Goal: Check status: Check status

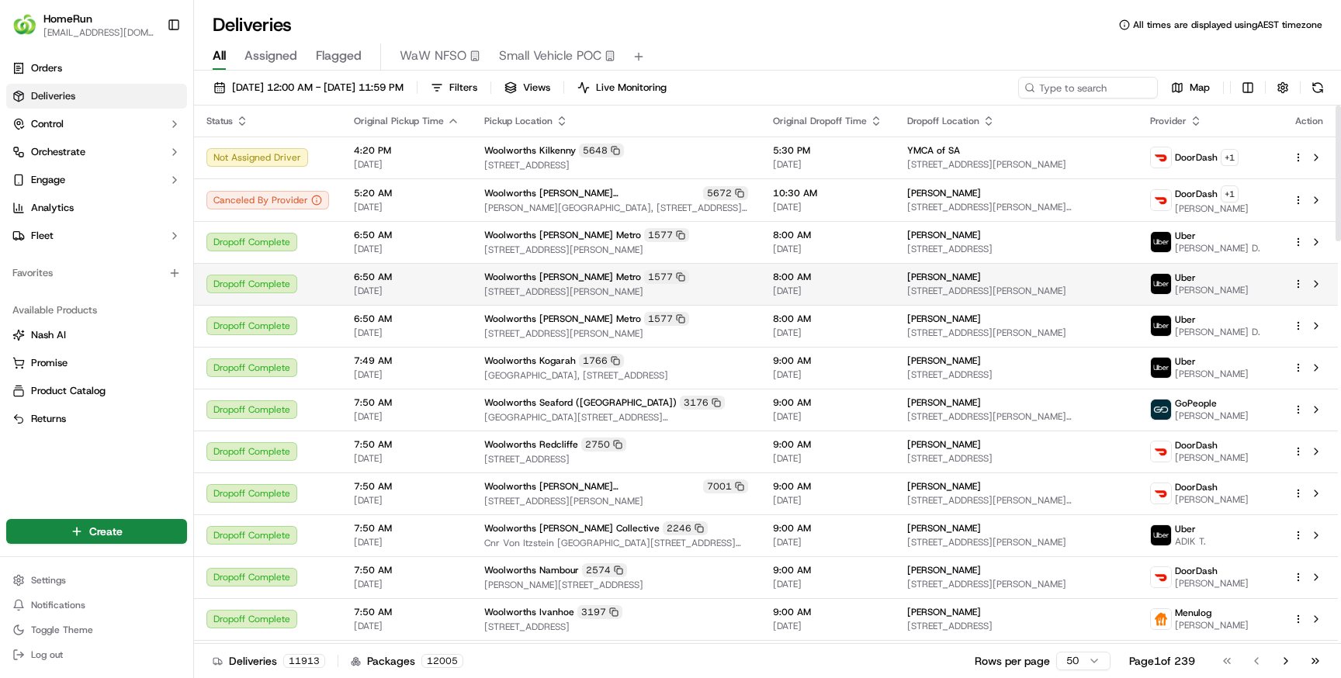
click at [275, 285] on div "Dropoff Complete" at bounding box center [267, 284] width 123 height 19
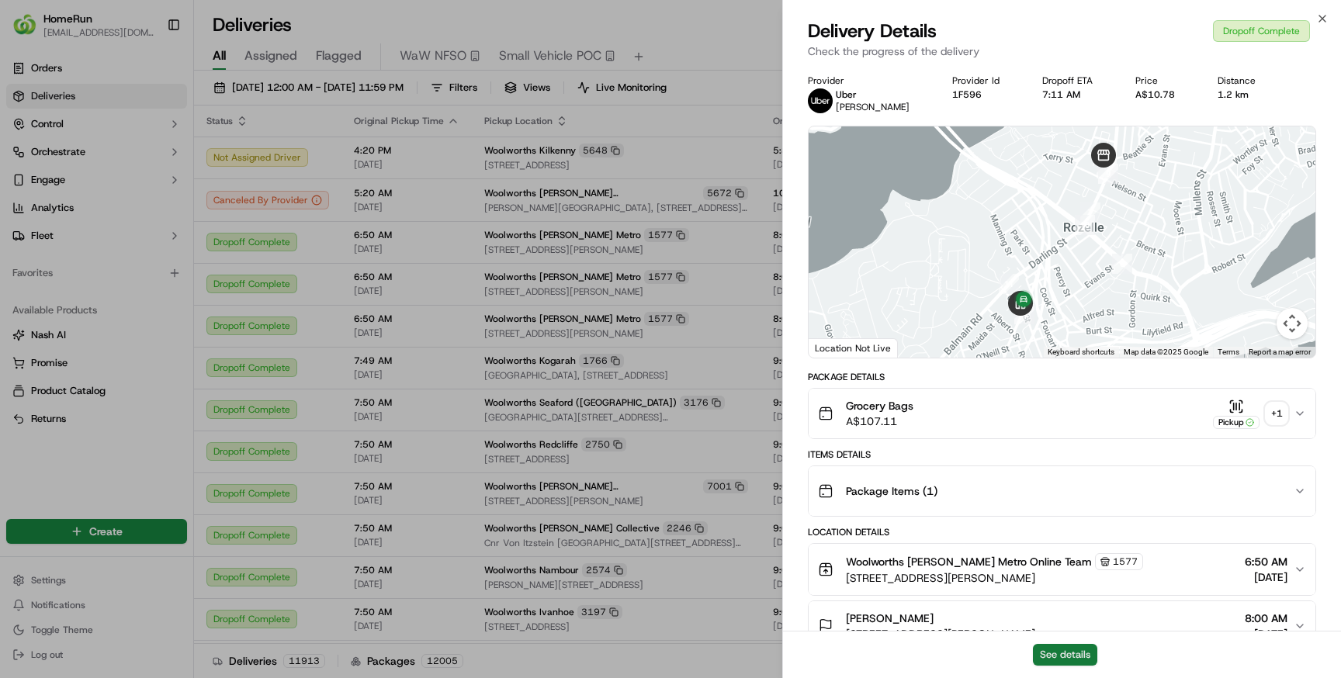
click at [1058, 652] on button "See details" at bounding box center [1065, 655] width 64 height 22
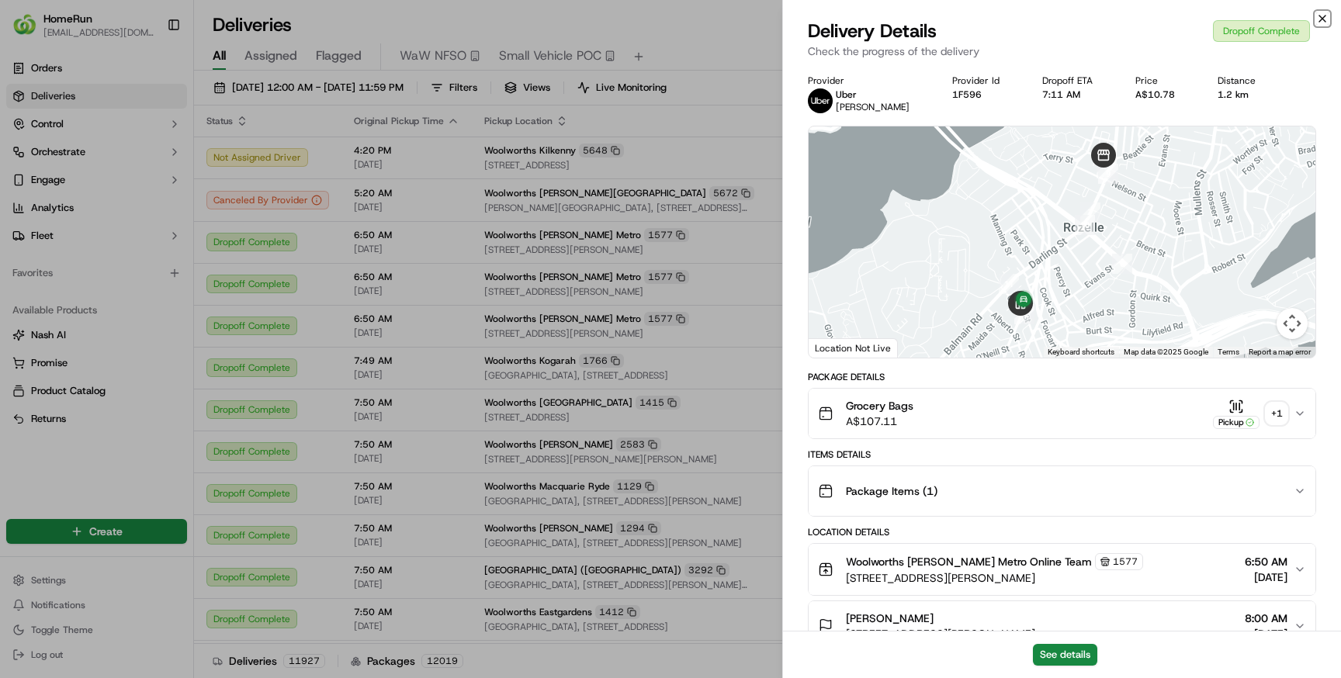
click at [1325, 19] on icon "button" at bounding box center [1322, 18] width 12 height 12
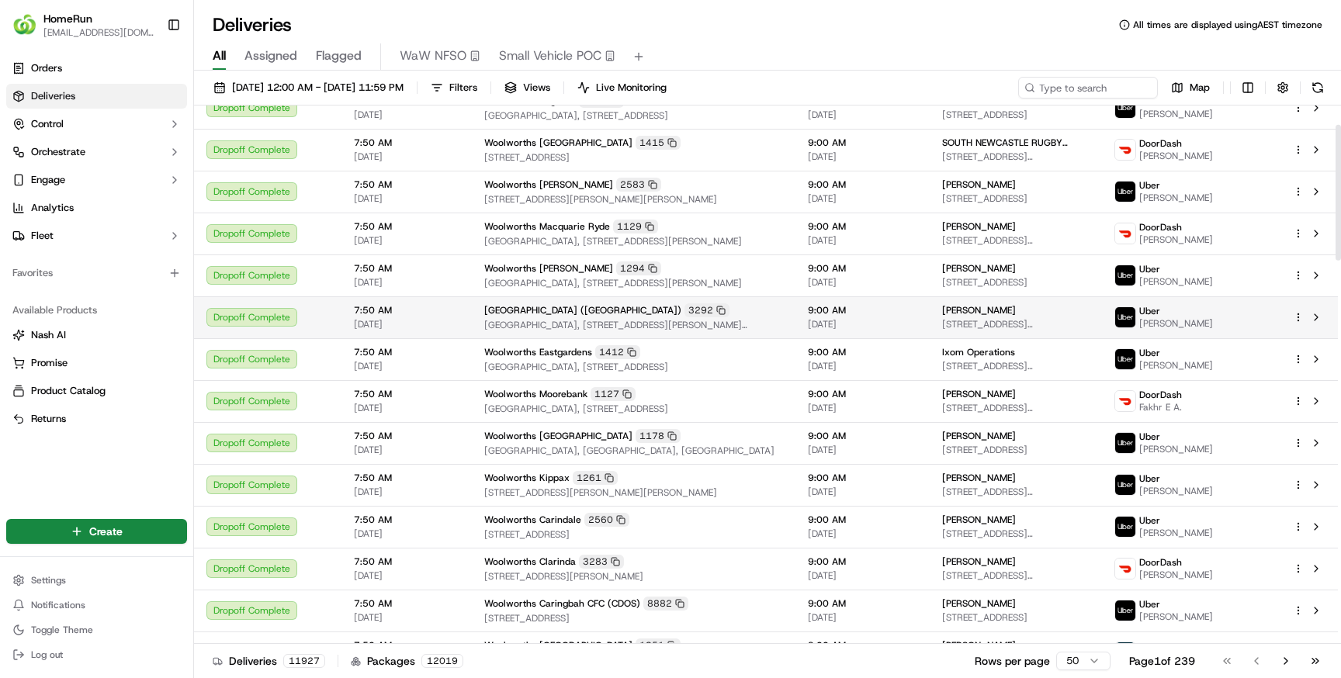
scroll to position [388, 0]
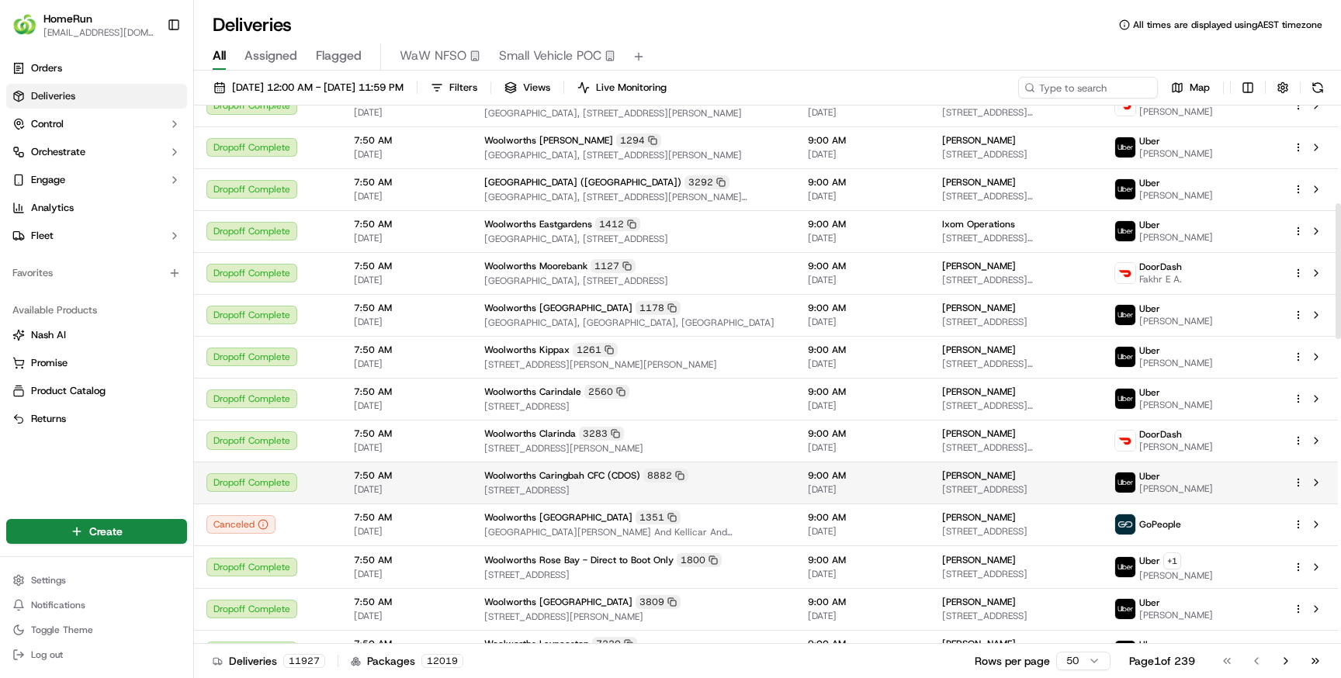
click at [320, 479] on div "Dropoff Complete" at bounding box center [267, 482] width 123 height 19
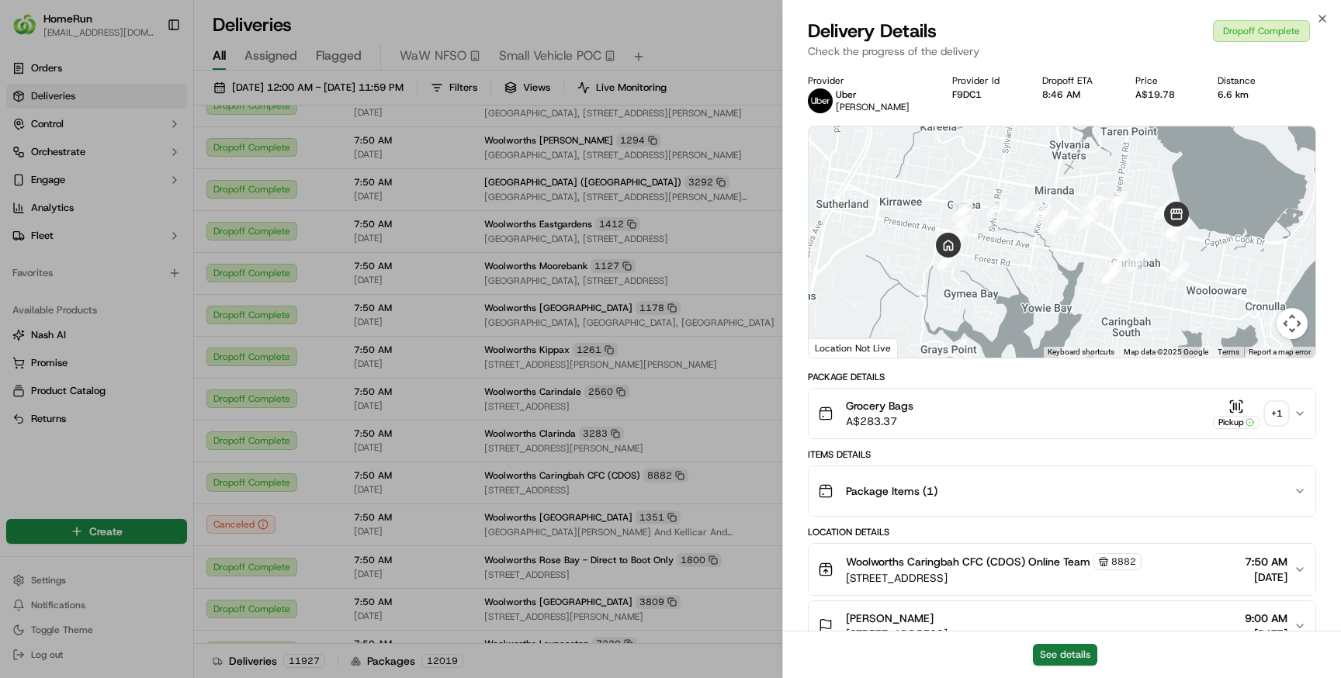
click at [1056, 652] on button "See details" at bounding box center [1065, 655] width 64 height 22
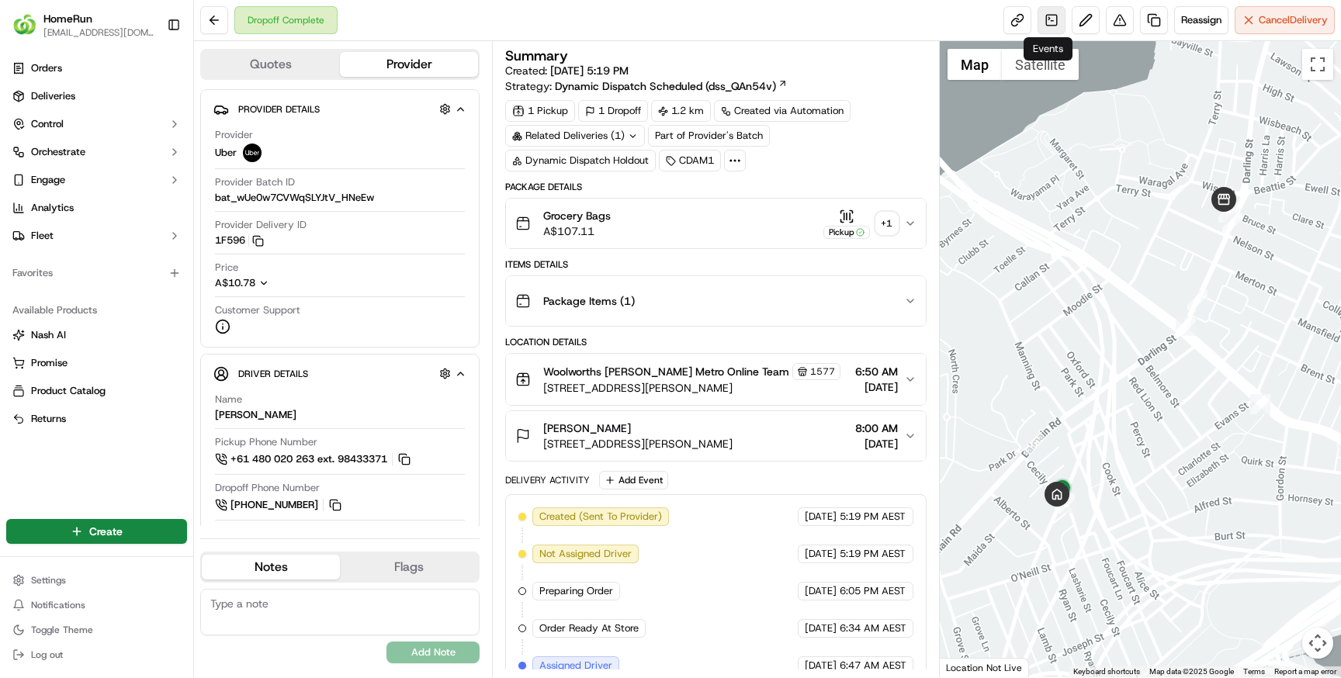
click at [1050, 16] on link at bounding box center [1051, 20] width 28 height 28
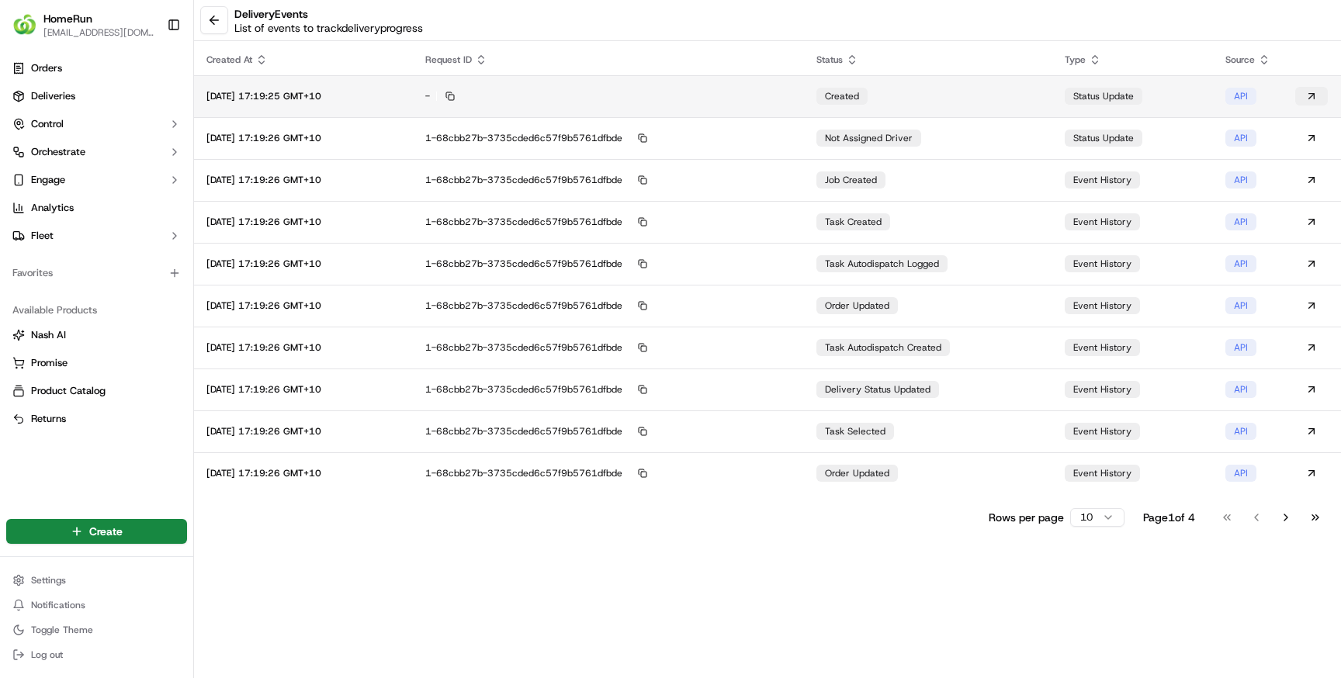
click at [1314, 94] on button at bounding box center [1311, 96] width 33 height 19
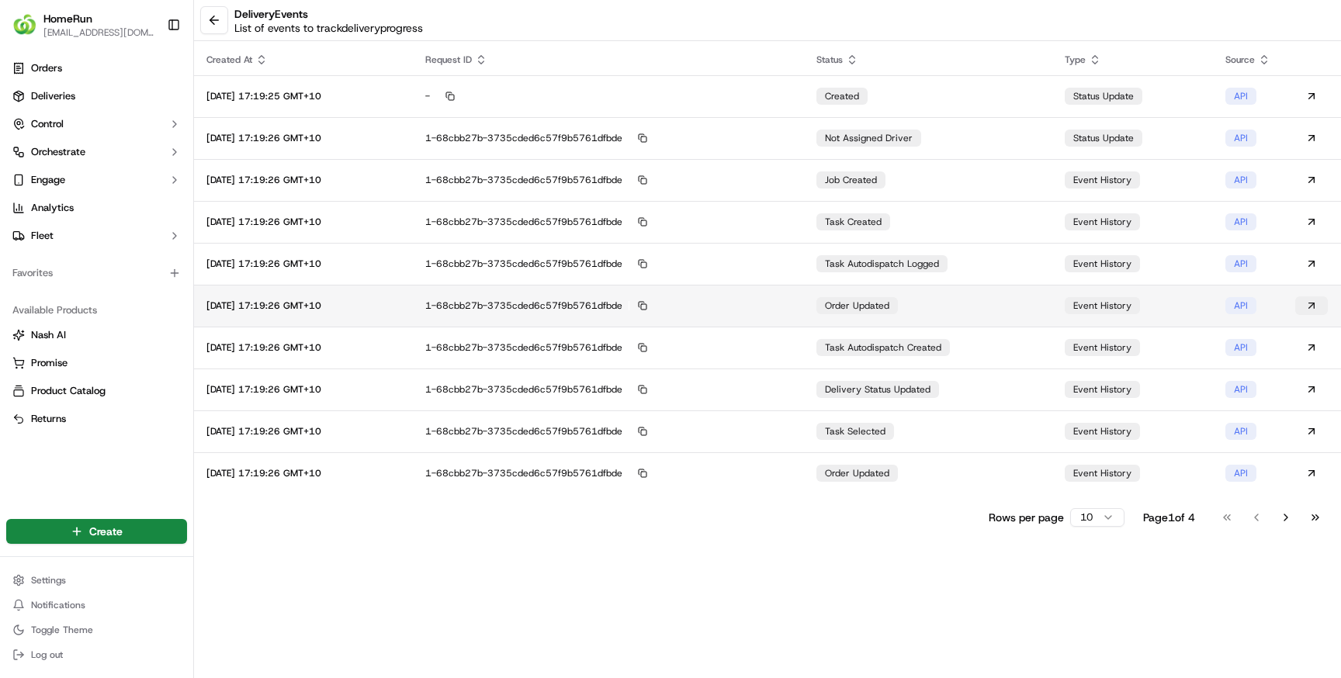
click at [1309, 306] on button at bounding box center [1311, 305] width 33 height 19
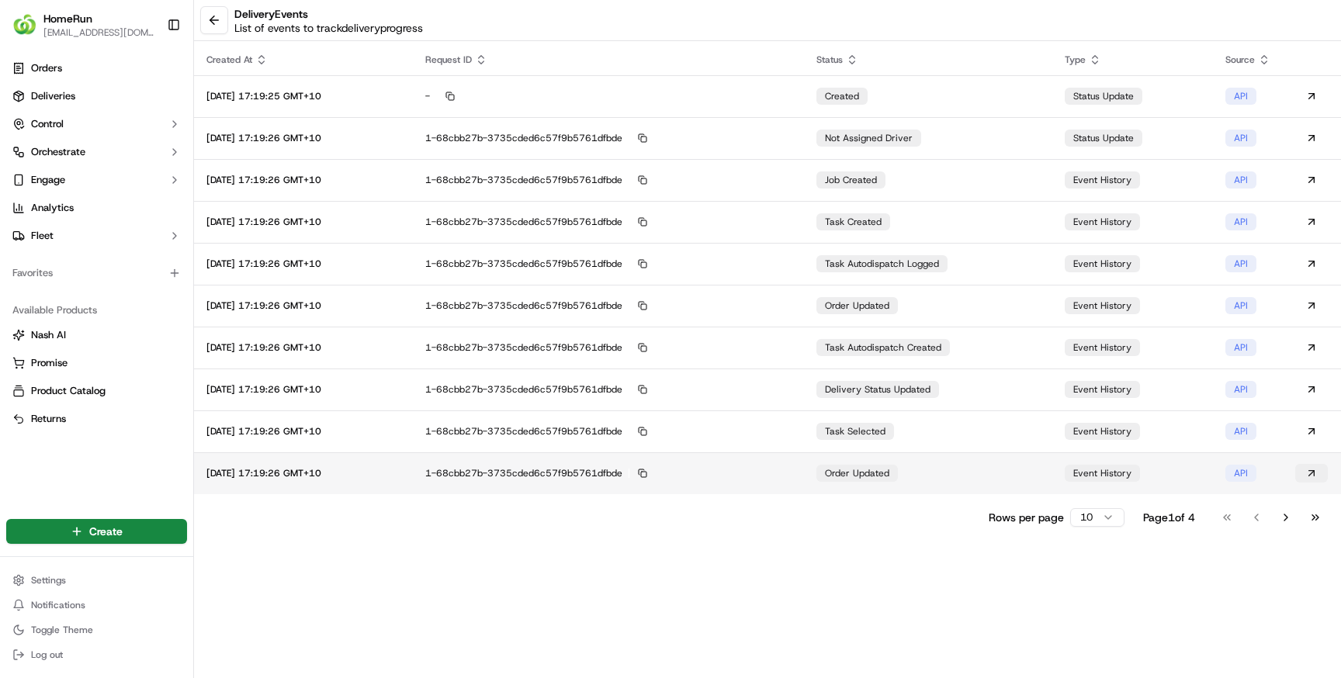
click at [1313, 469] on button at bounding box center [1311, 473] width 33 height 19
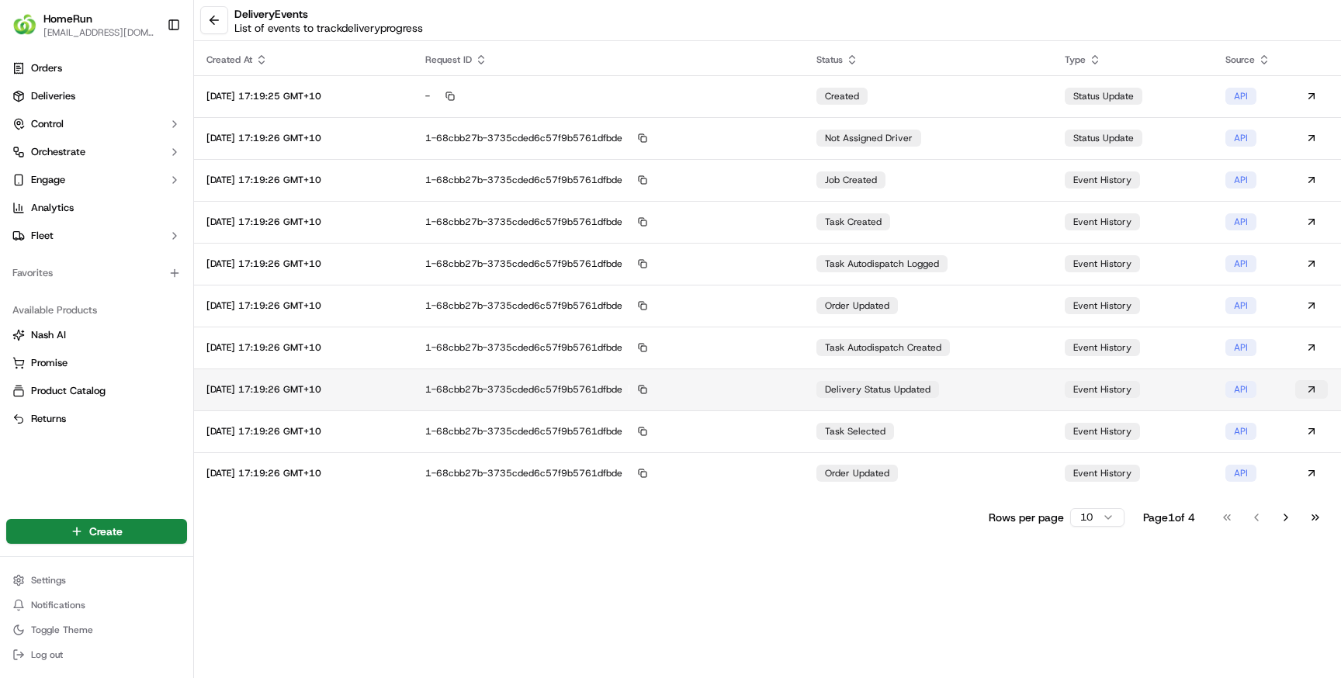
click at [1316, 388] on button at bounding box center [1311, 389] width 33 height 19
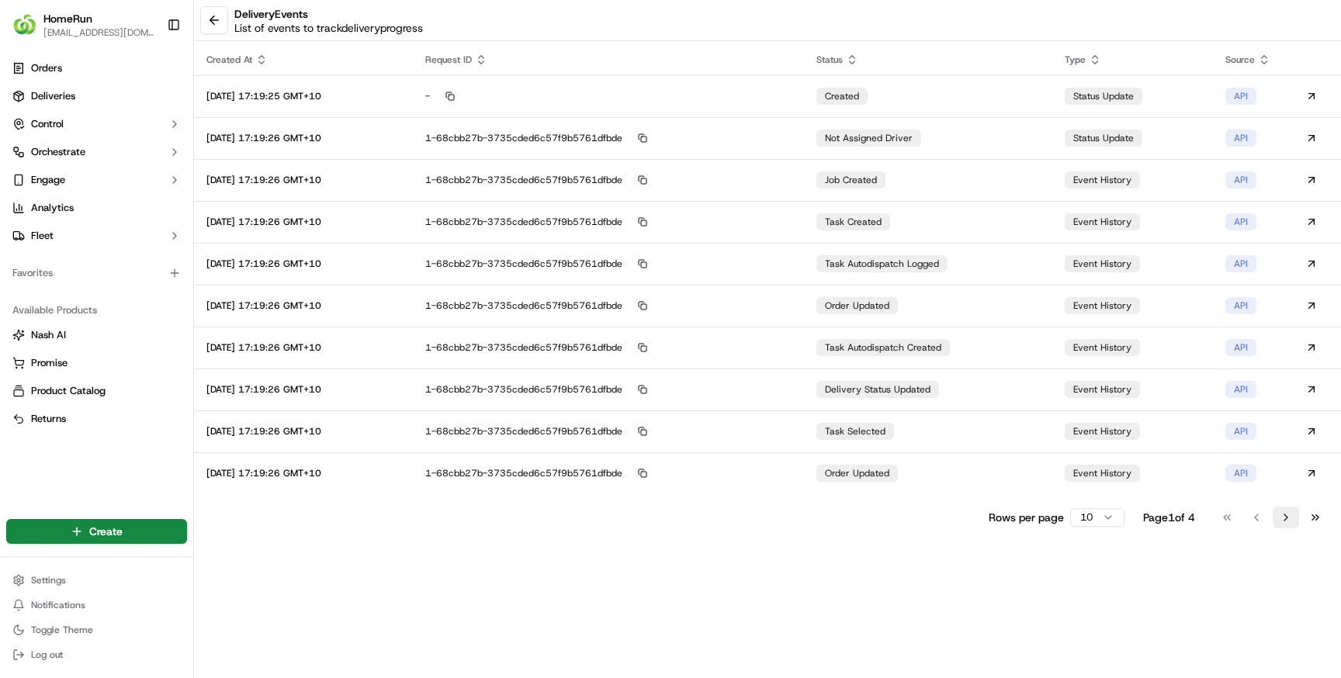
click at [1285, 519] on button "Go to next page" at bounding box center [1285, 518] width 26 height 22
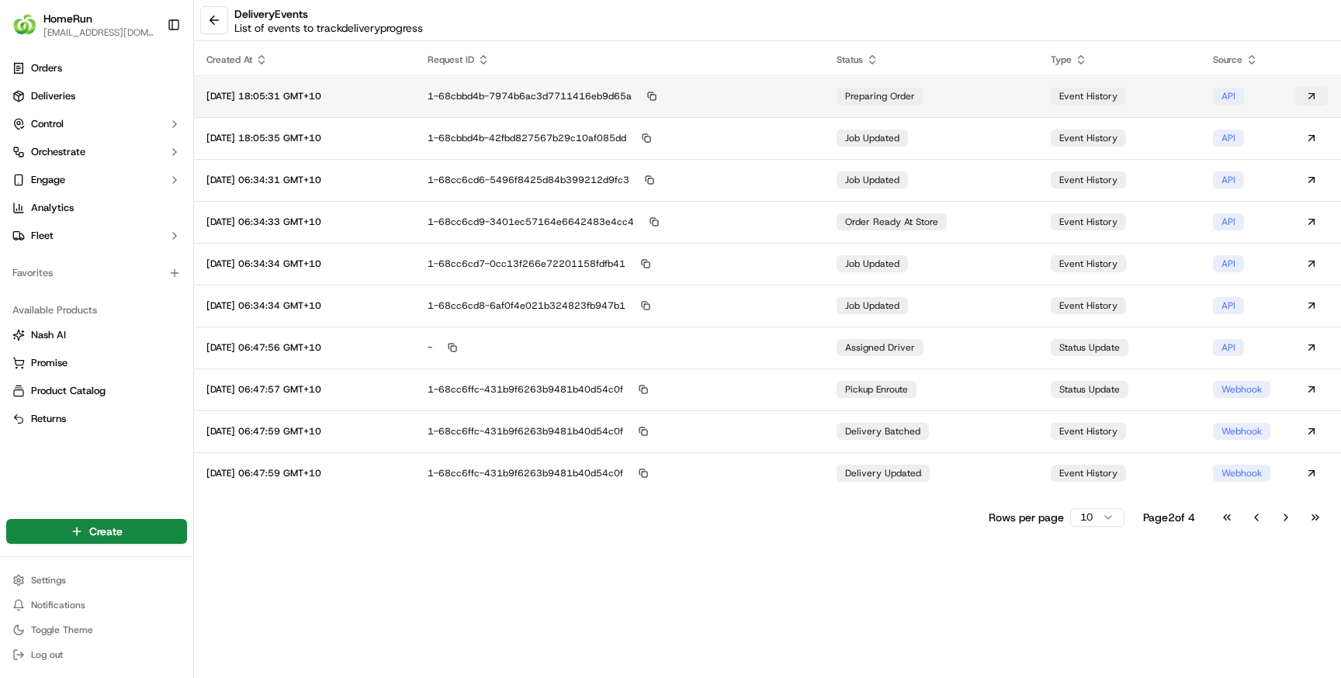
click at [1316, 92] on button at bounding box center [1311, 96] width 33 height 19
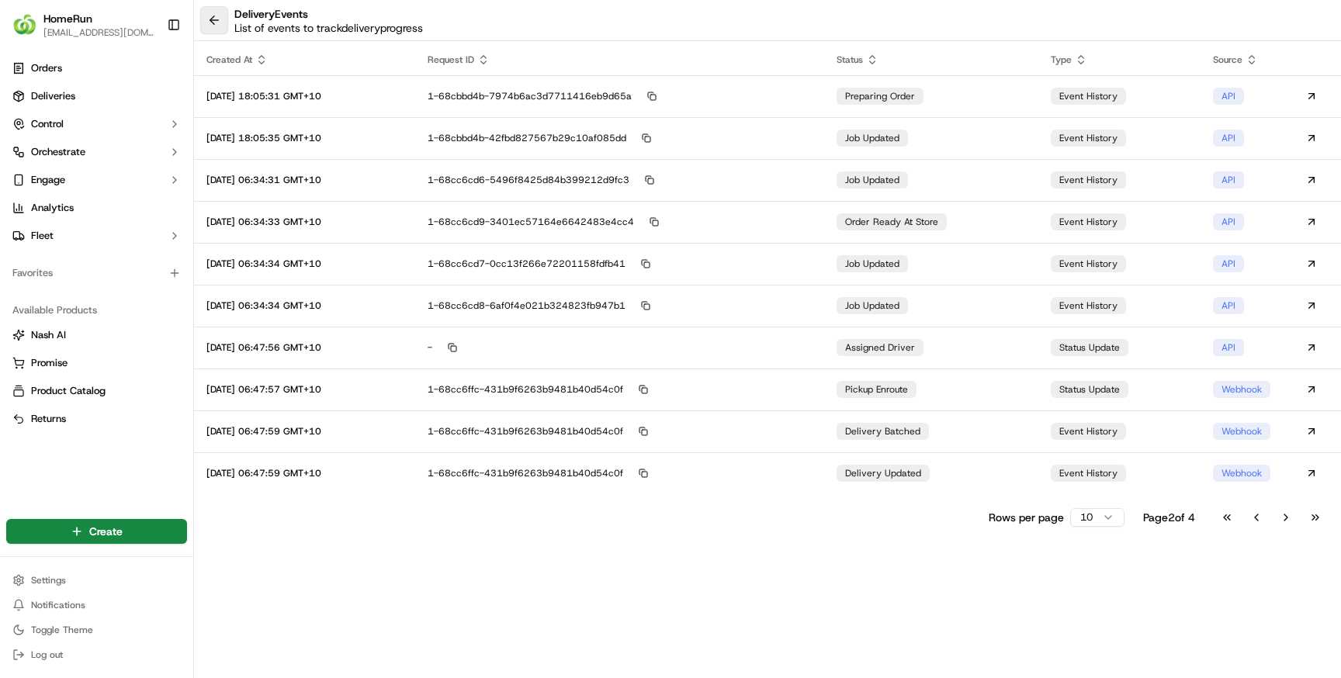
click at [213, 19] on button at bounding box center [214, 20] width 28 height 28
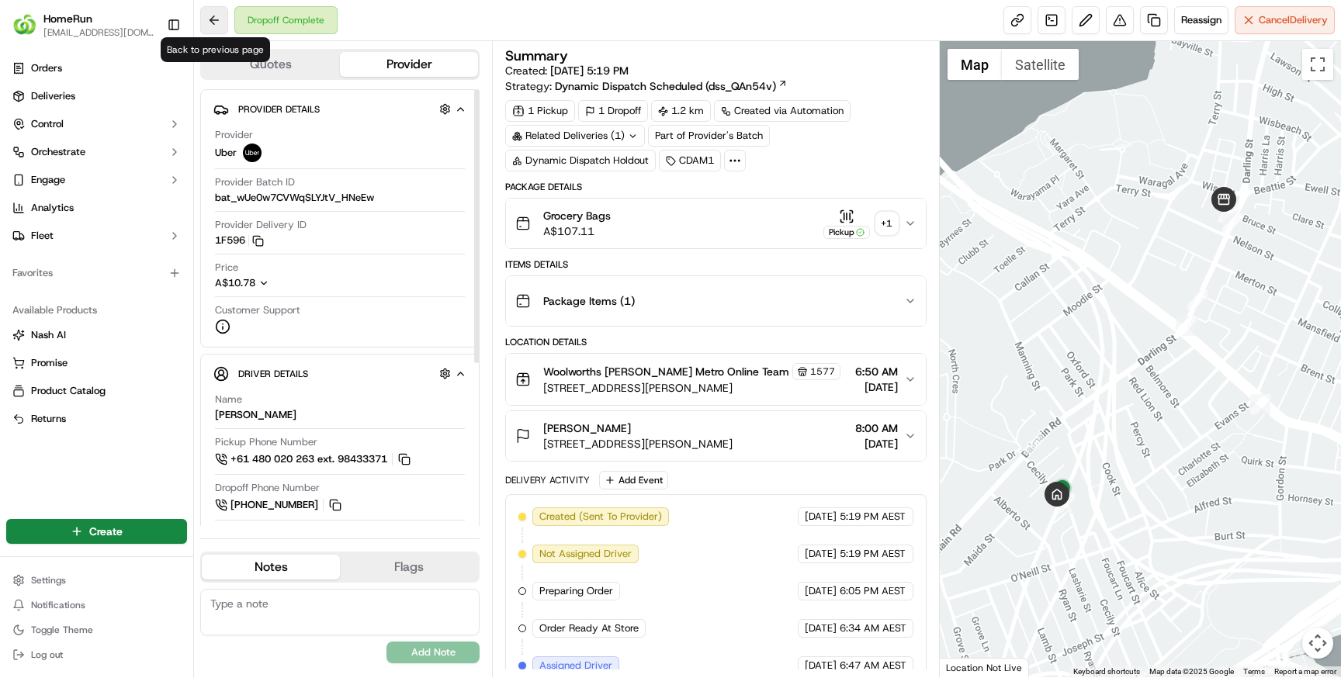
click at [211, 14] on button at bounding box center [214, 20] width 28 height 28
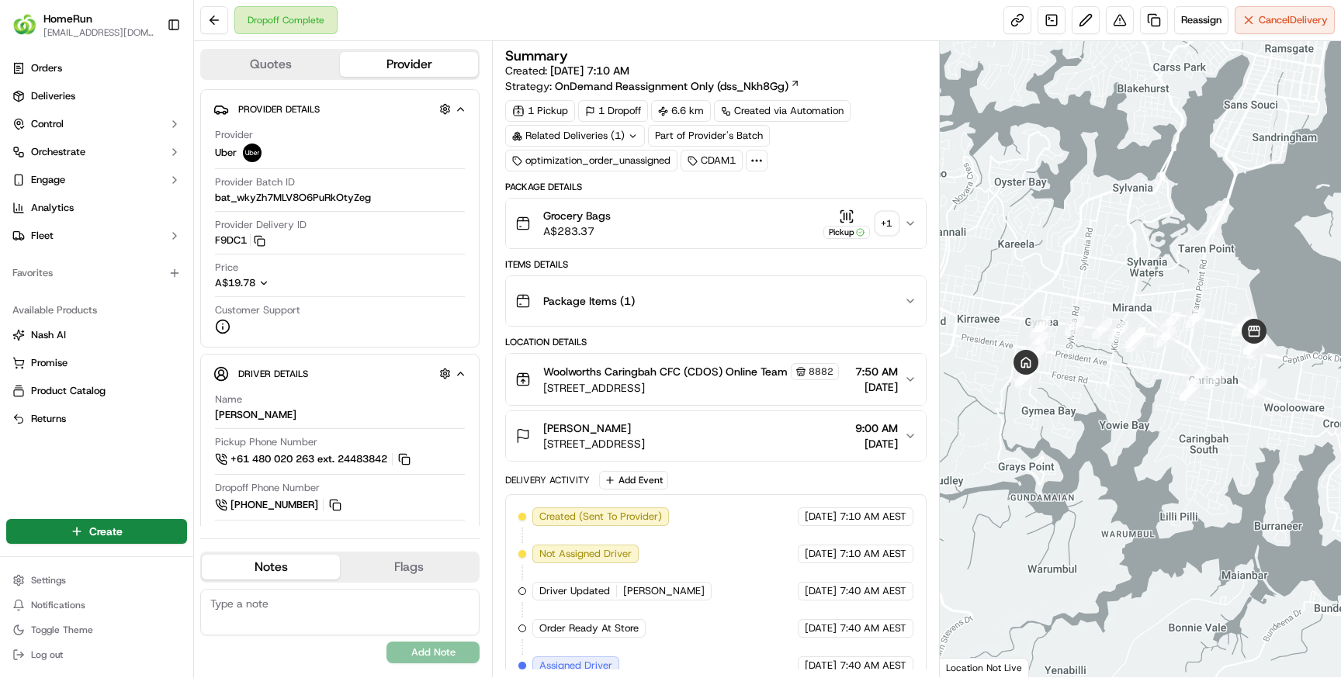
scroll to position [16, 0]
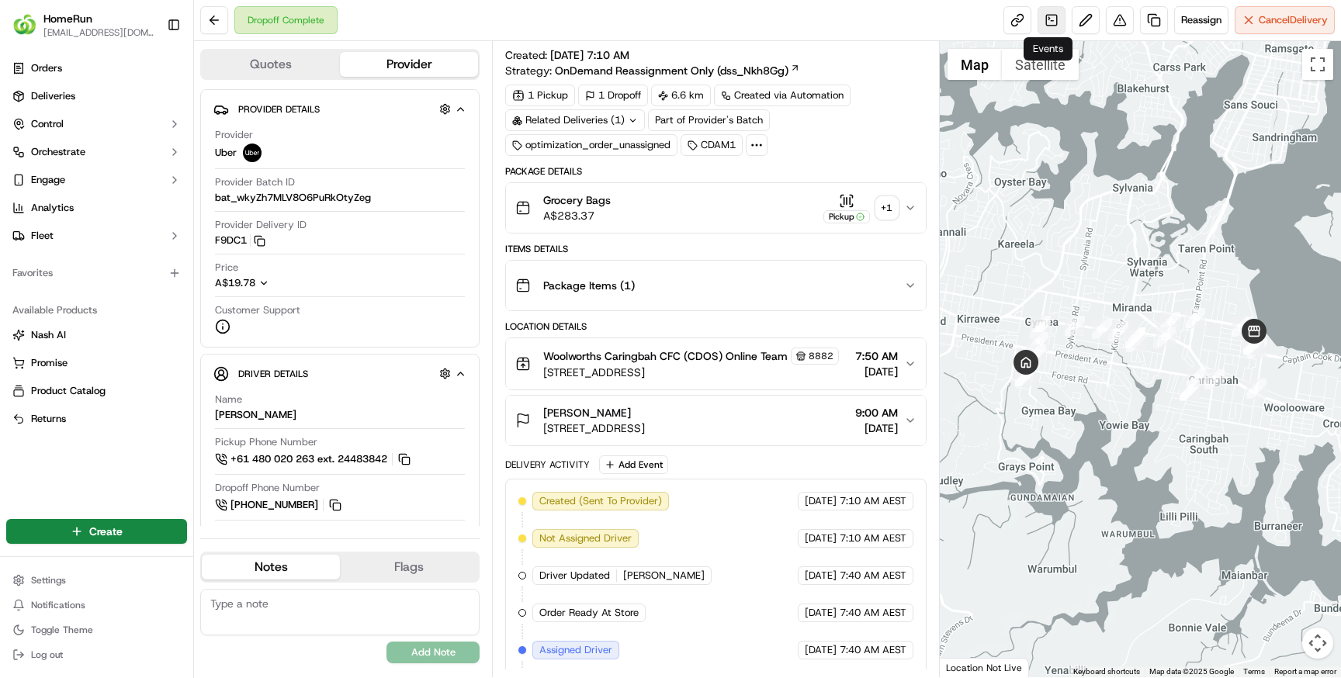
click at [1051, 21] on link at bounding box center [1051, 20] width 28 height 28
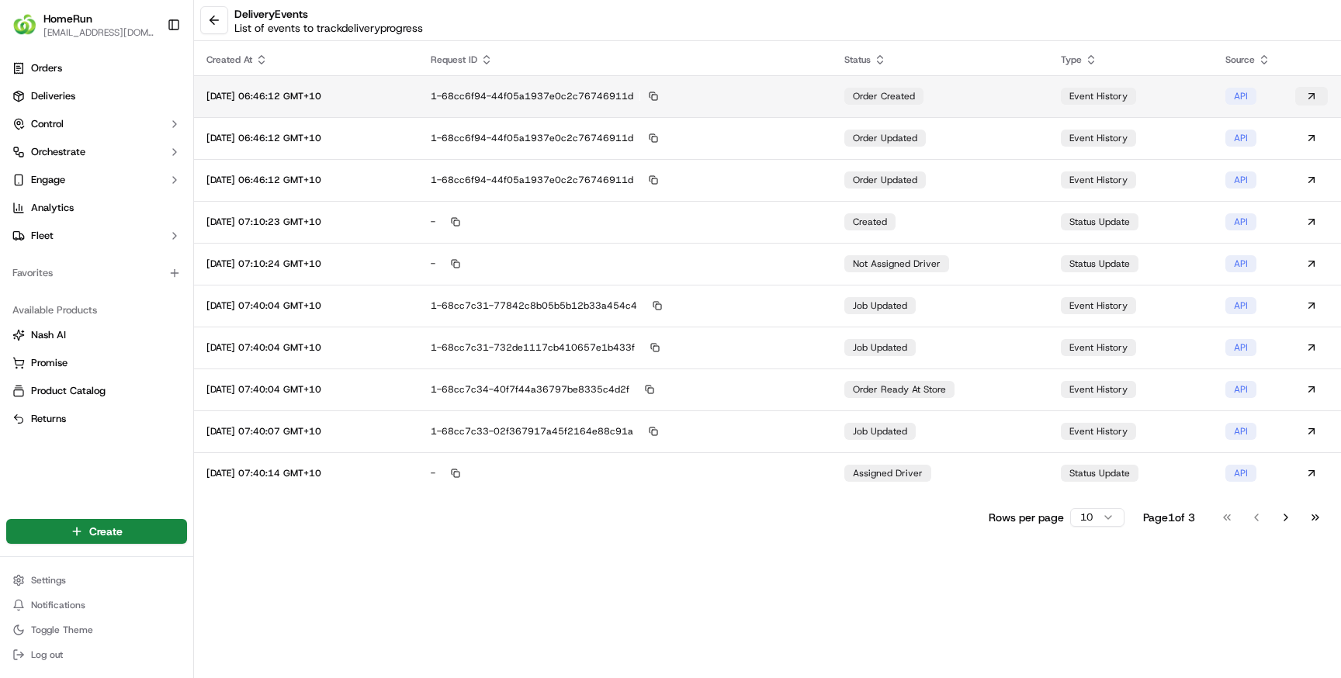
click at [1316, 93] on button at bounding box center [1311, 96] width 33 height 19
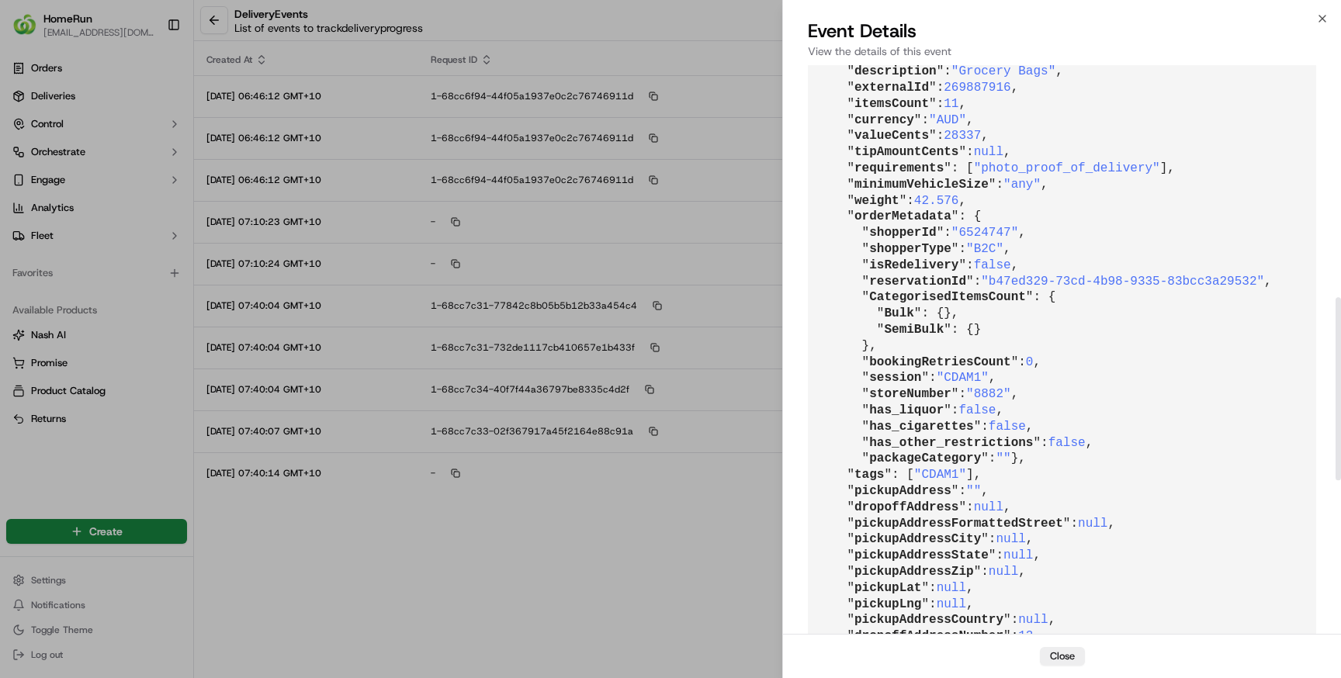
scroll to position [728, 0]
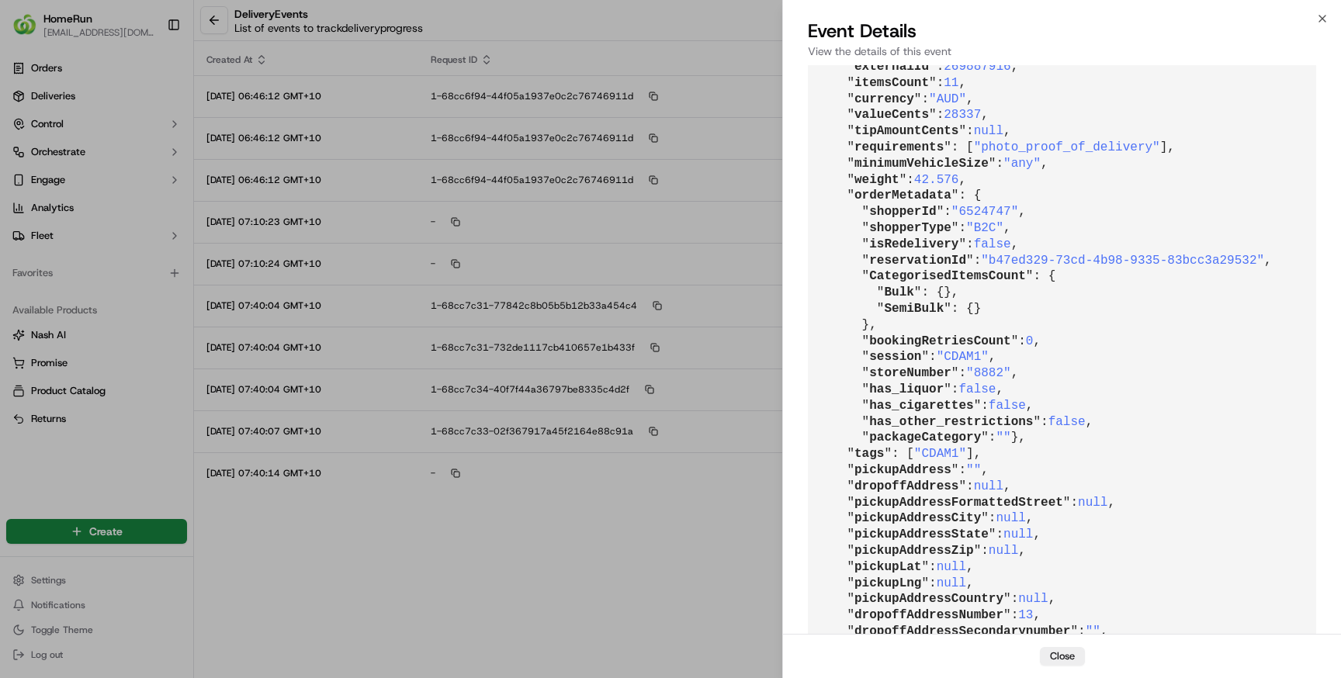
click at [898, 283] on span "CategorisedItemsCount" at bounding box center [947, 276] width 157 height 14
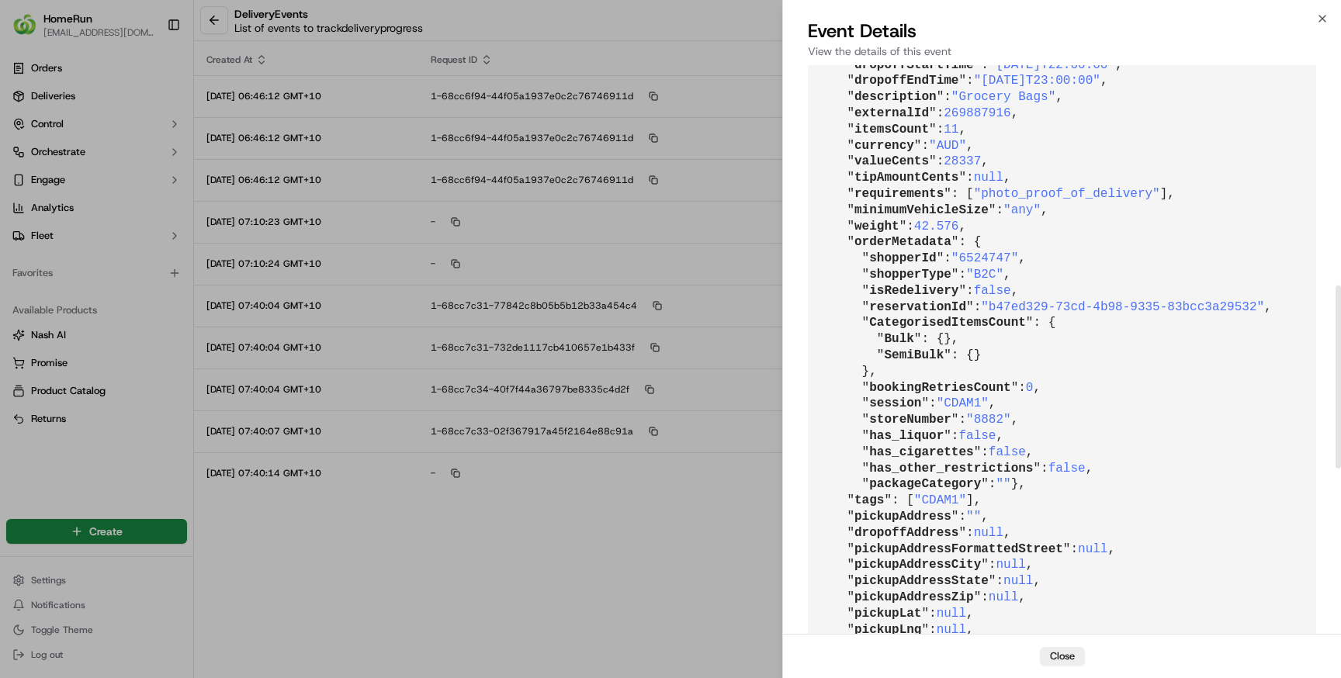
scroll to position [685, 0]
click at [993, 111] on span "269887916" at bounding box center [976, 110] width 67 height 14
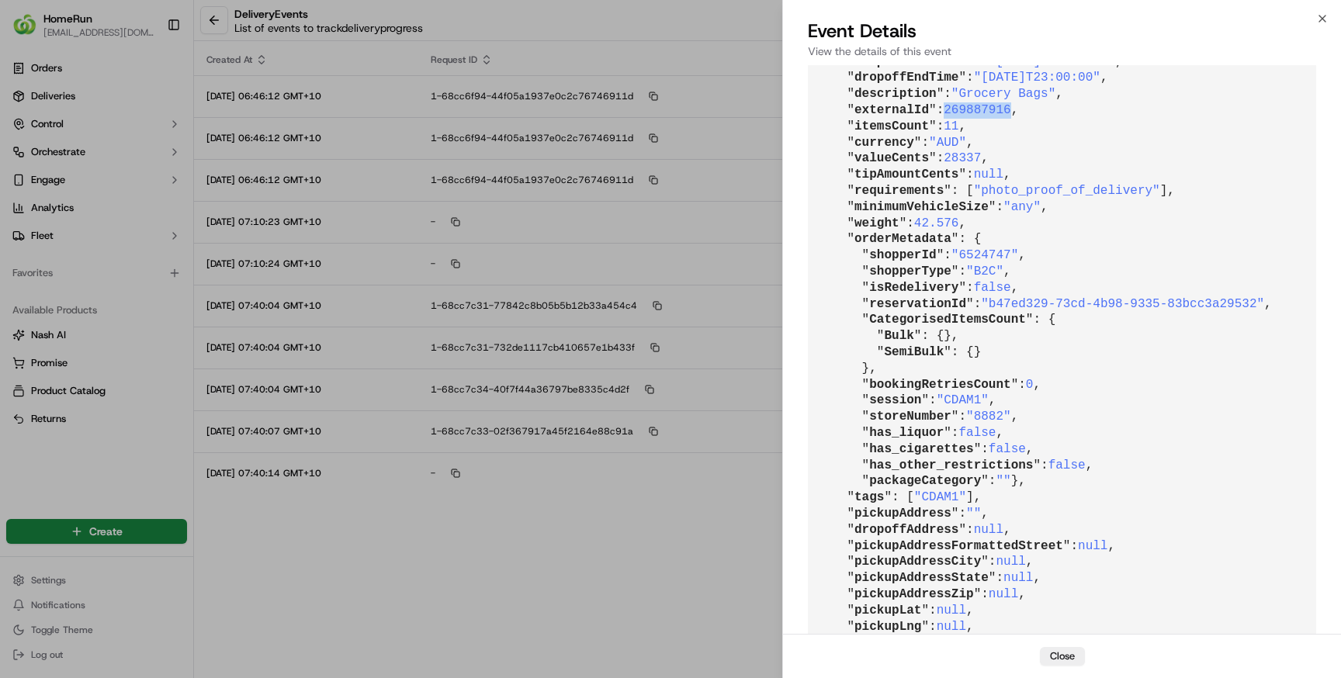
click at [993, 111] on span "269887916" at bounding box center [976, 110] width 67 height 14
copy span "269887916"
click at [1328, 19] on div "Event Details View the details of this event" at bounding box center [1062, 42] width 558 height 47
click at [1320, 19] on icon "button" at bounding box center [1322, 18] width 12 height 12
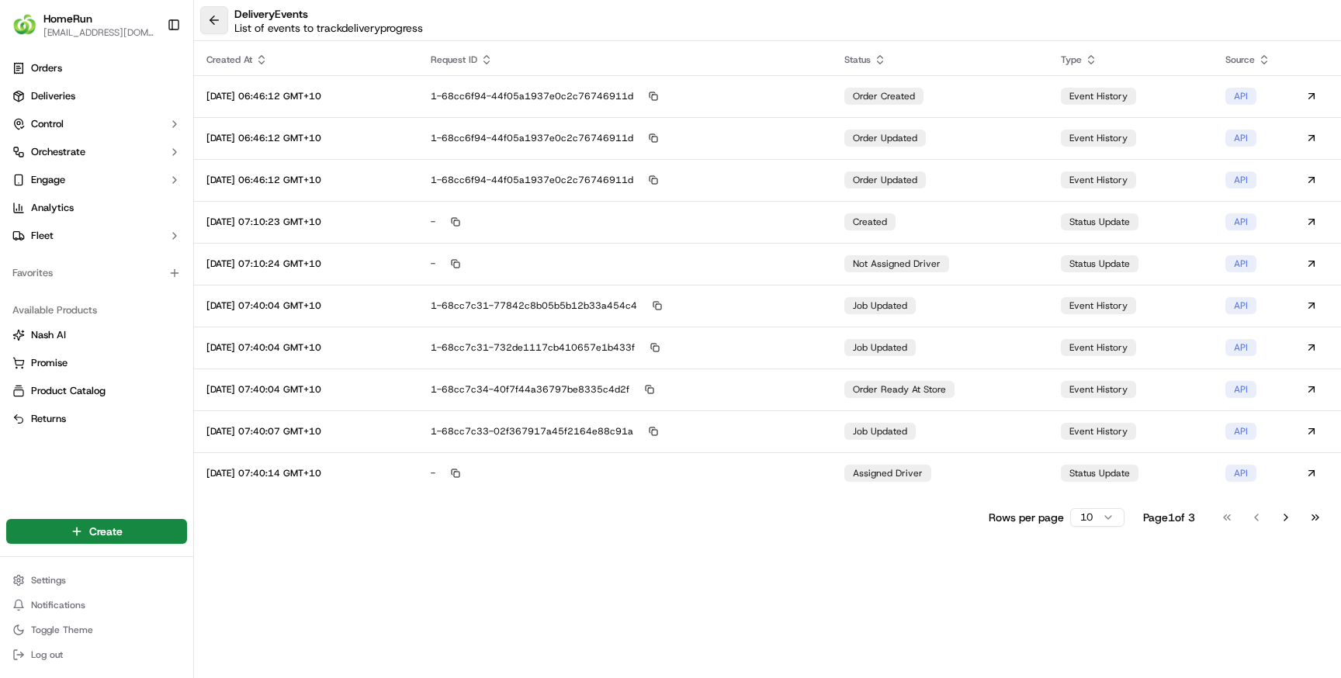
click at [219, 22] on button at bounding box center [214, 20] width 28 height 28
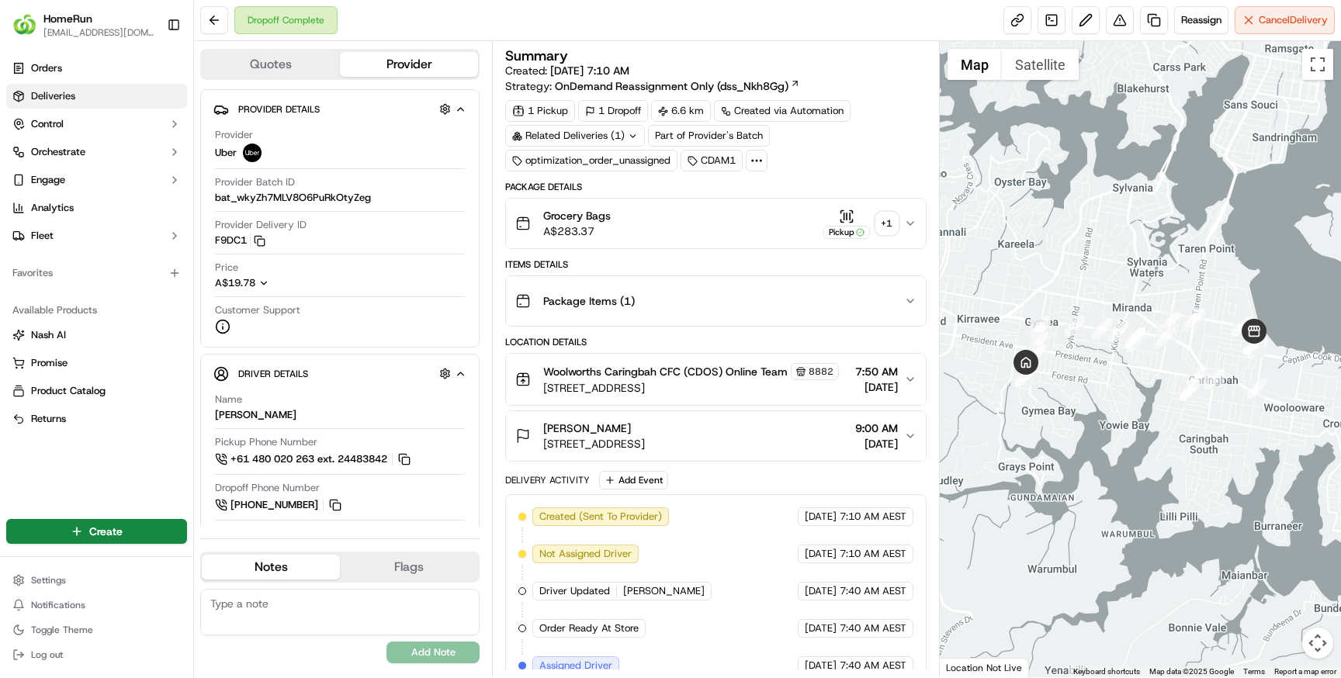
click at [74, 100] on span "Deliveries" at bounding box center [53, 96] width 44 height 14
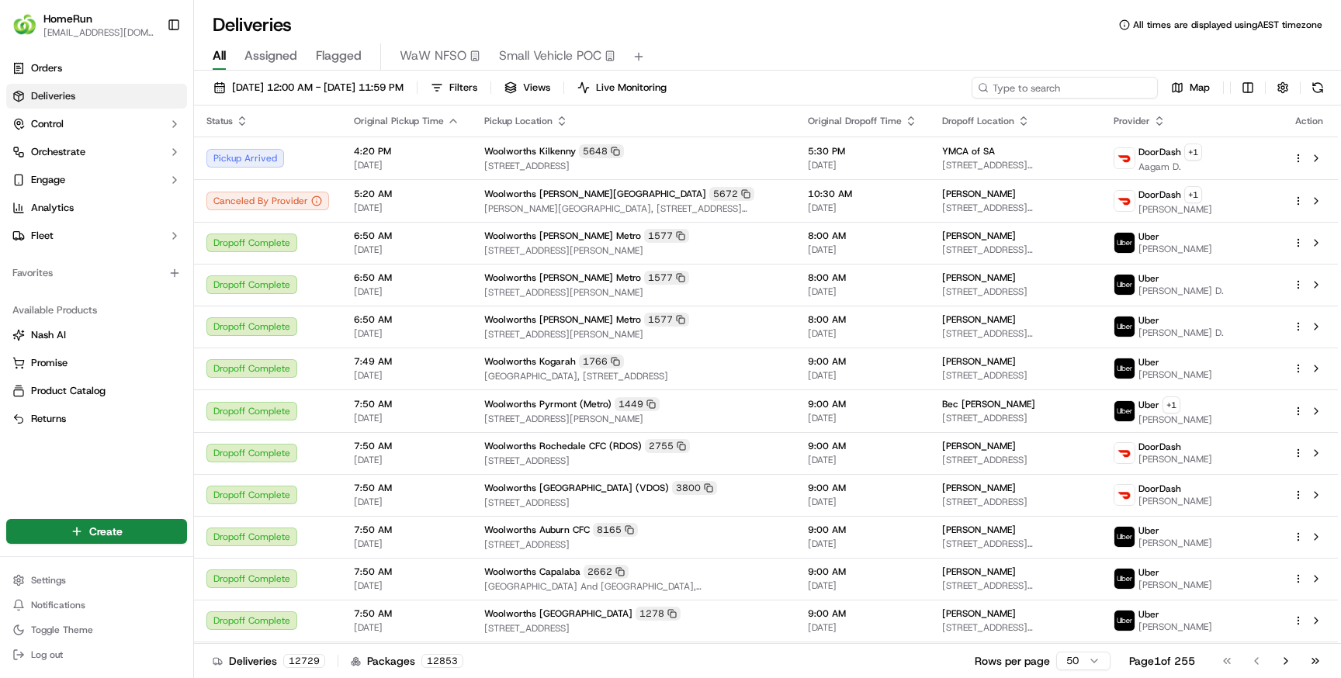
click at [1103, 83] on input at bounding box center [1064, 88] width 186 height 22
click at [1084, 87] on input at bounding box center [1064, 88] width 186 height 22
paste input "270090444"
type input "270090444"
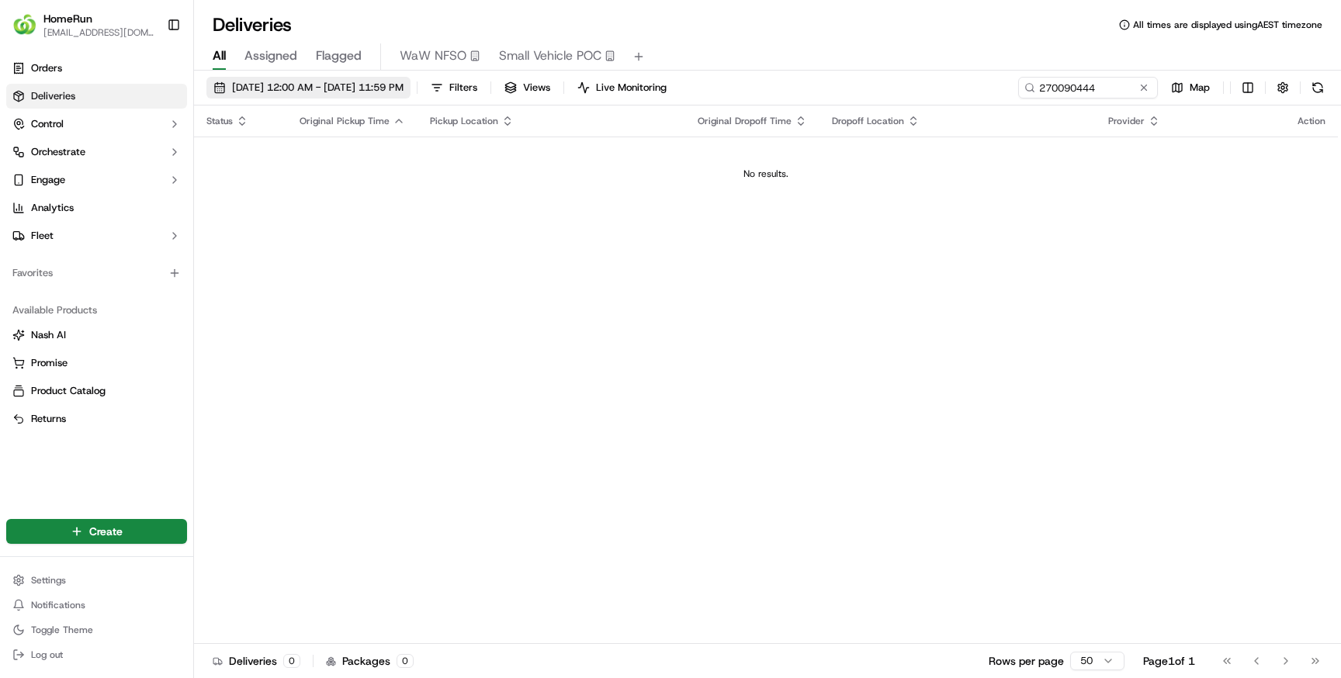
click at [243, 85] on span "[DATE] 12:00 AM - [DATE] 11:59 PM" at bounding box center [317, 88] width 171 height 14
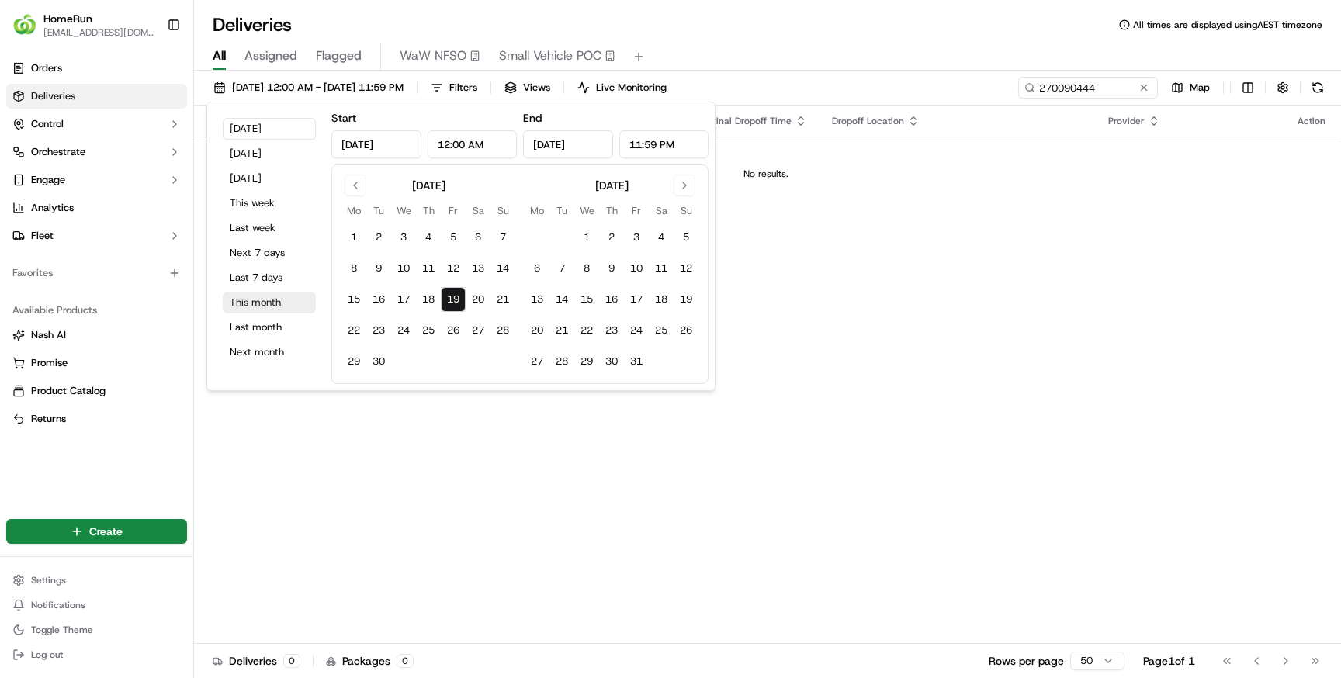
click at [263, 301] on button "This month" at bounding box center [269, 303] width 93 height 22
type input "[DATE]"
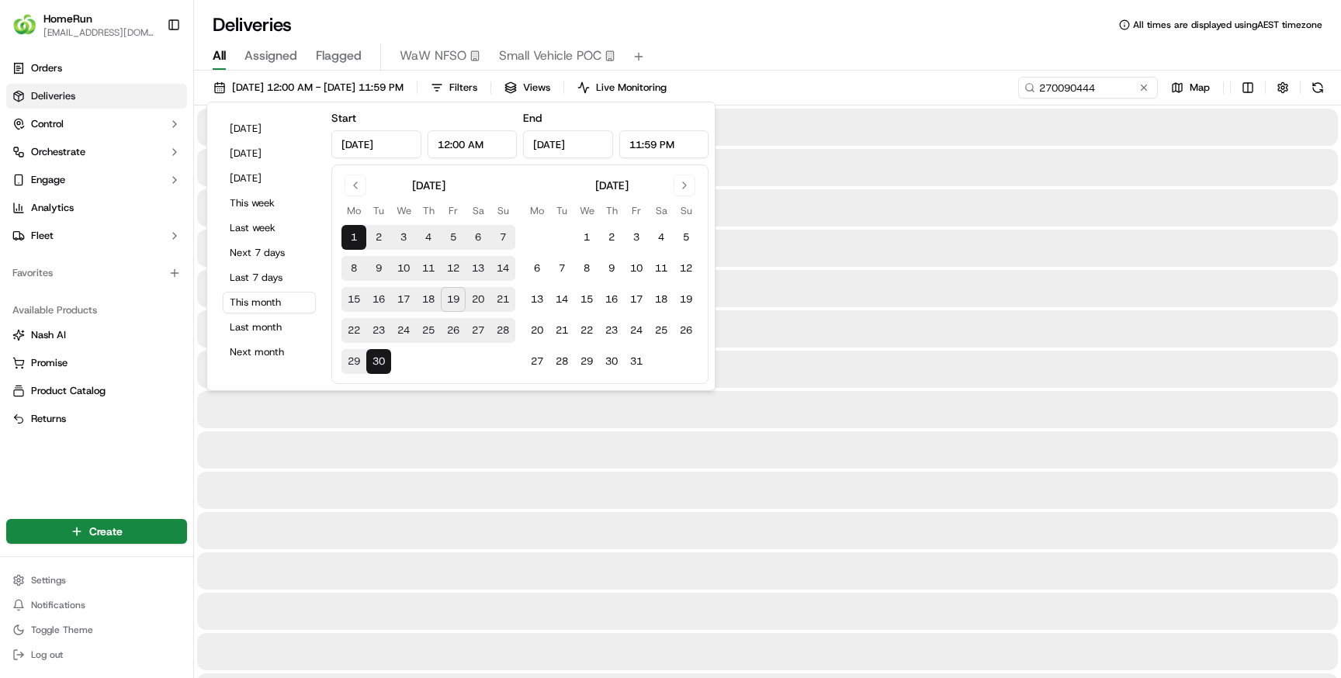
click at [737, 26] on div "Deliveries All times are displayed using AEST timezone" at bounding box center [767, 24] width 1147 height 25
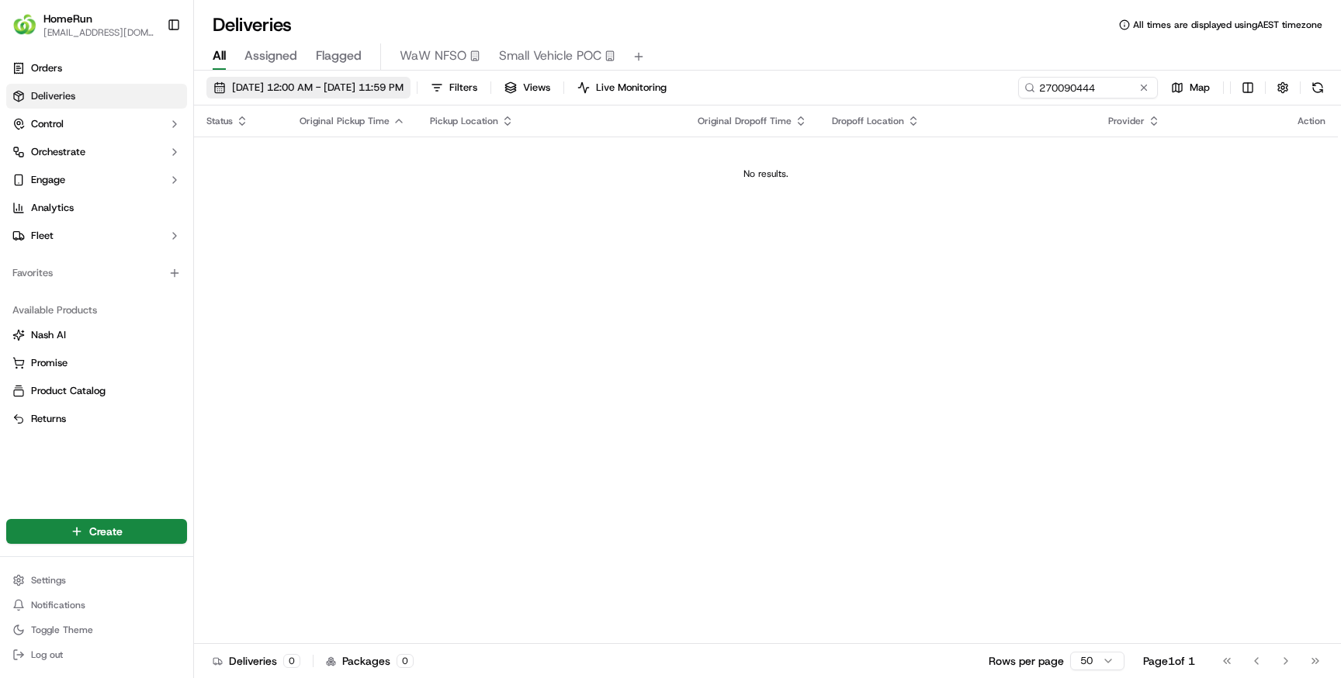
click at [323, 87] on span "[DATE] 12:00 AM - [DATE] 11:59 PM" at bounding box center [317, 88] width 171 height 14
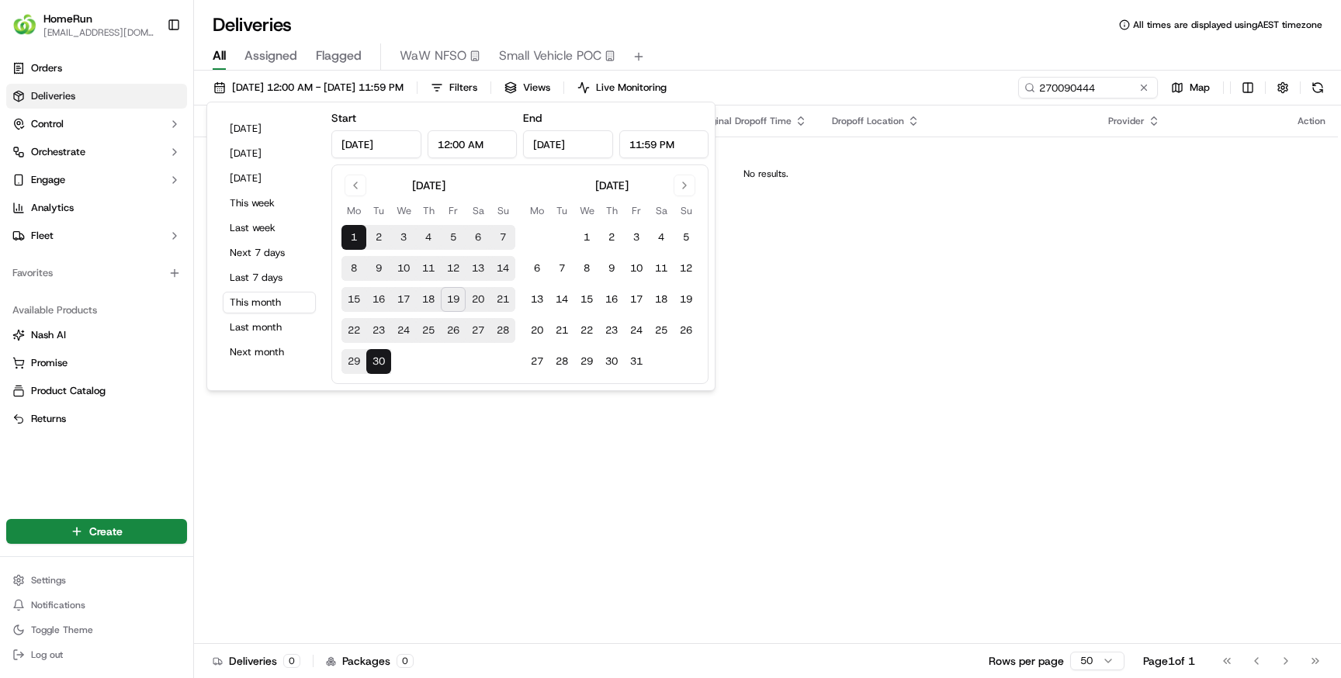
click at [451, 299] on button "19" at bounding box center [453, 299] width 25 height 25
type input "[DATE]"
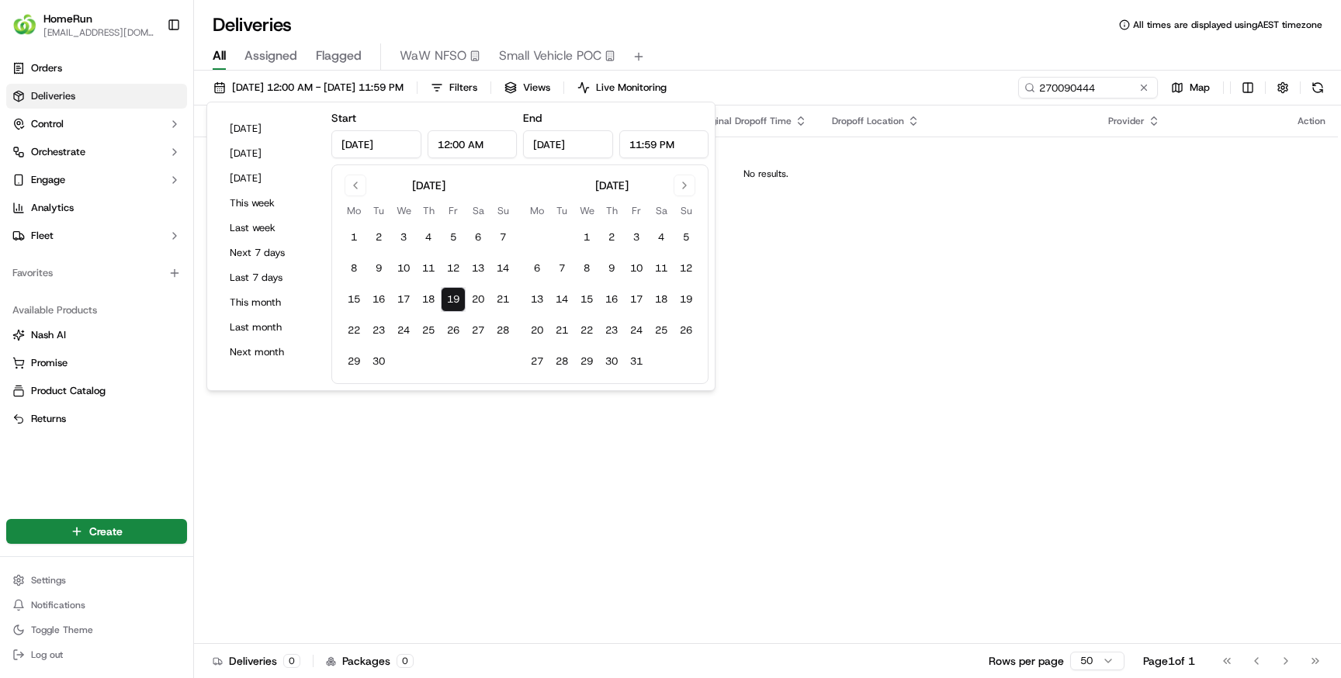
click at [883, 87] on div "[DATE] 12:00 AM - [DATE] 11:59 PM Filters Views Live Monitoring 270090444 Map" at bounding box center [767, 91] width 1147 height 29
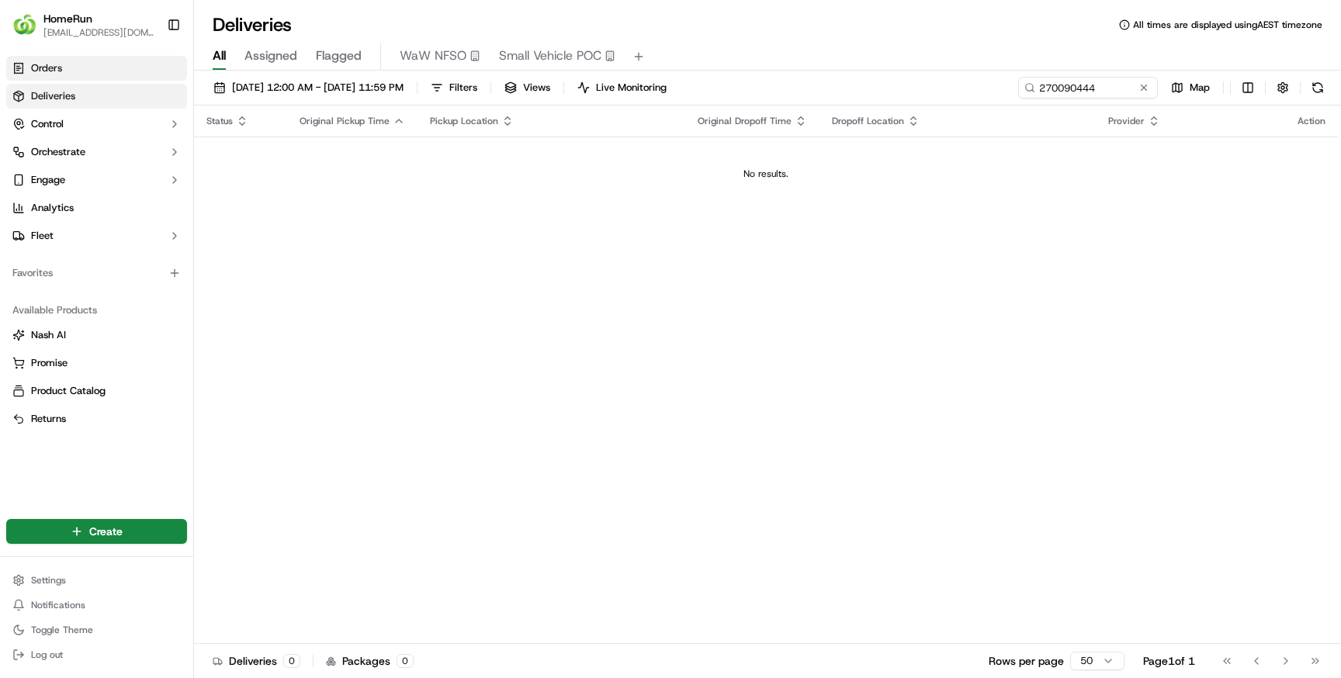
click at [78, 73] on link "Orders" at bounding box center [96, 68] width 181 height 25
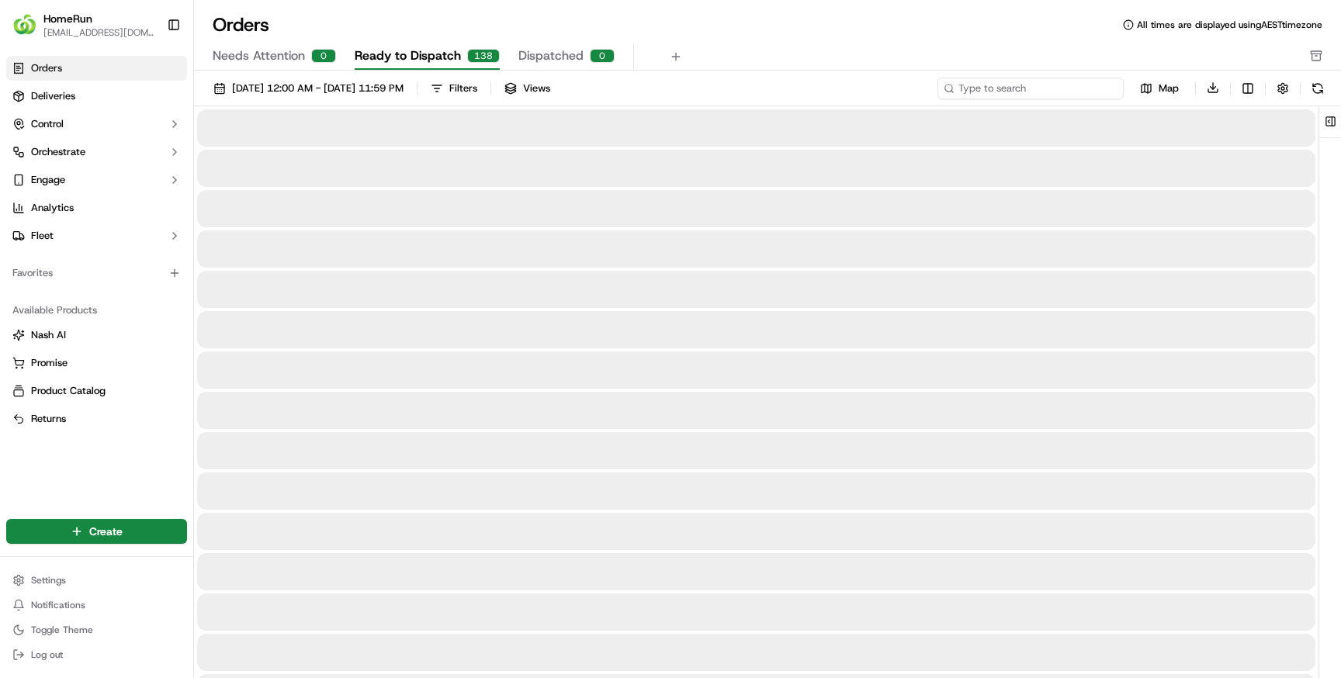
click at [1074, 84] on input at bounding box center [1030, 89] width 186 height 22
paste input "270090444"
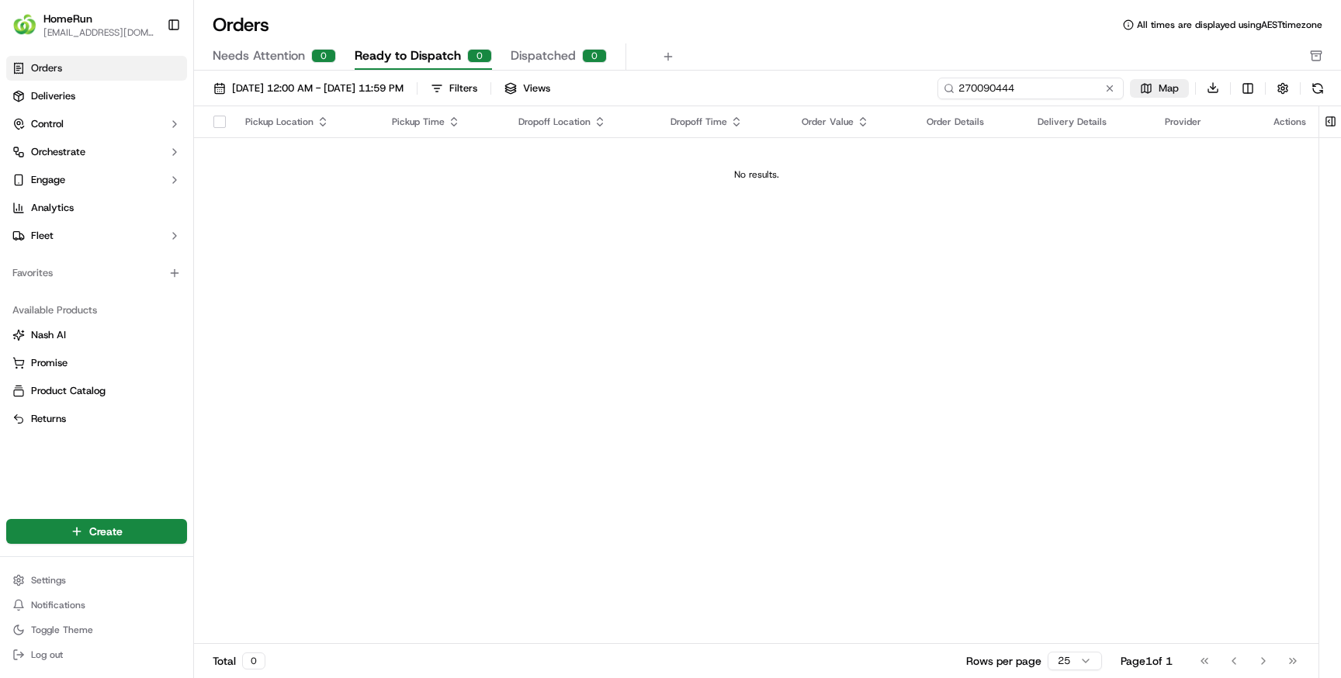
type input "270090444"
click at [47, 97] on span "Deliveries" at bounding box center [53, 96] width 44 height 14
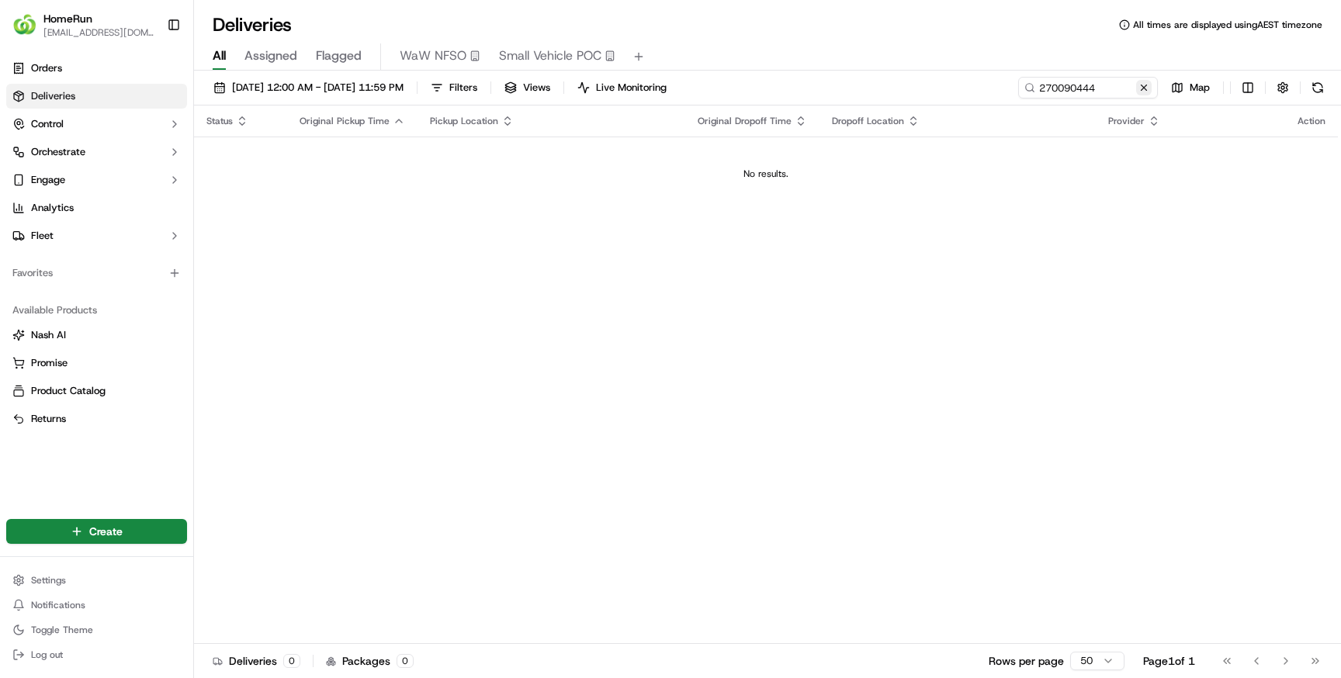
click at [1144, 88] on button at bounding box center [1144, 88] width 16 height 16
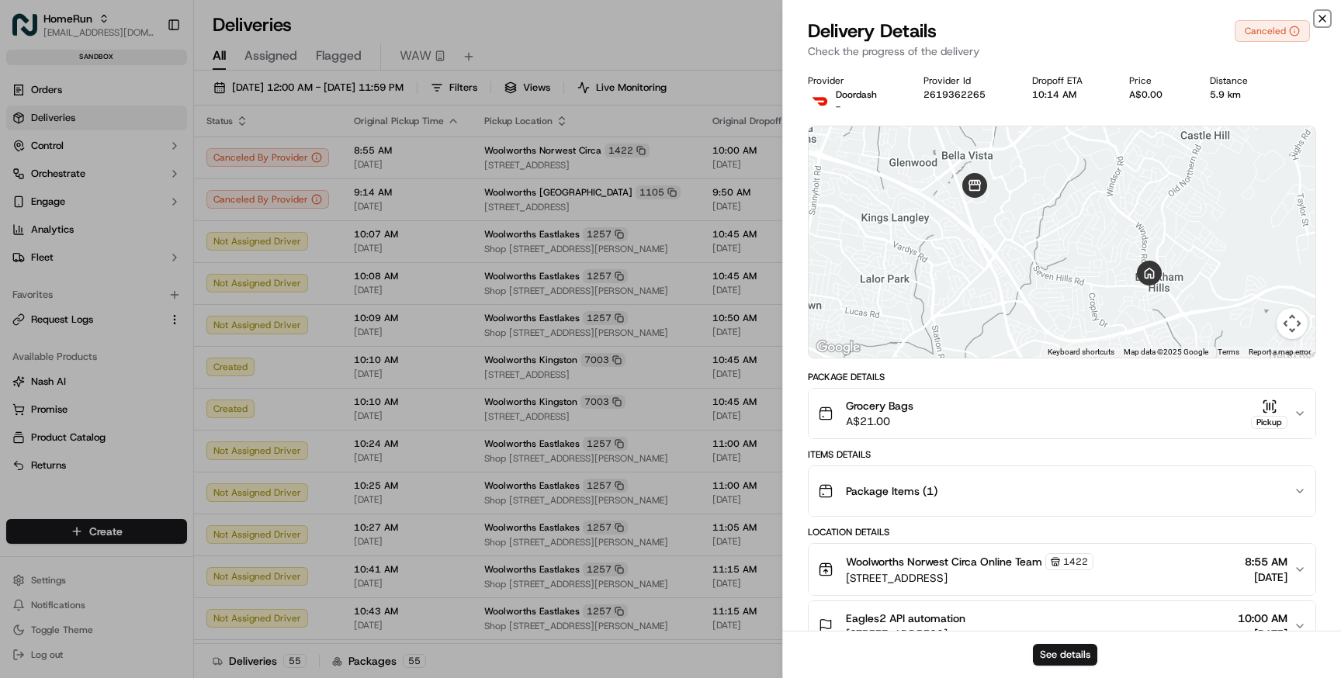
click at [1321, 18] on icon "button" at bounding box center [1322, 19] width 6 height 6
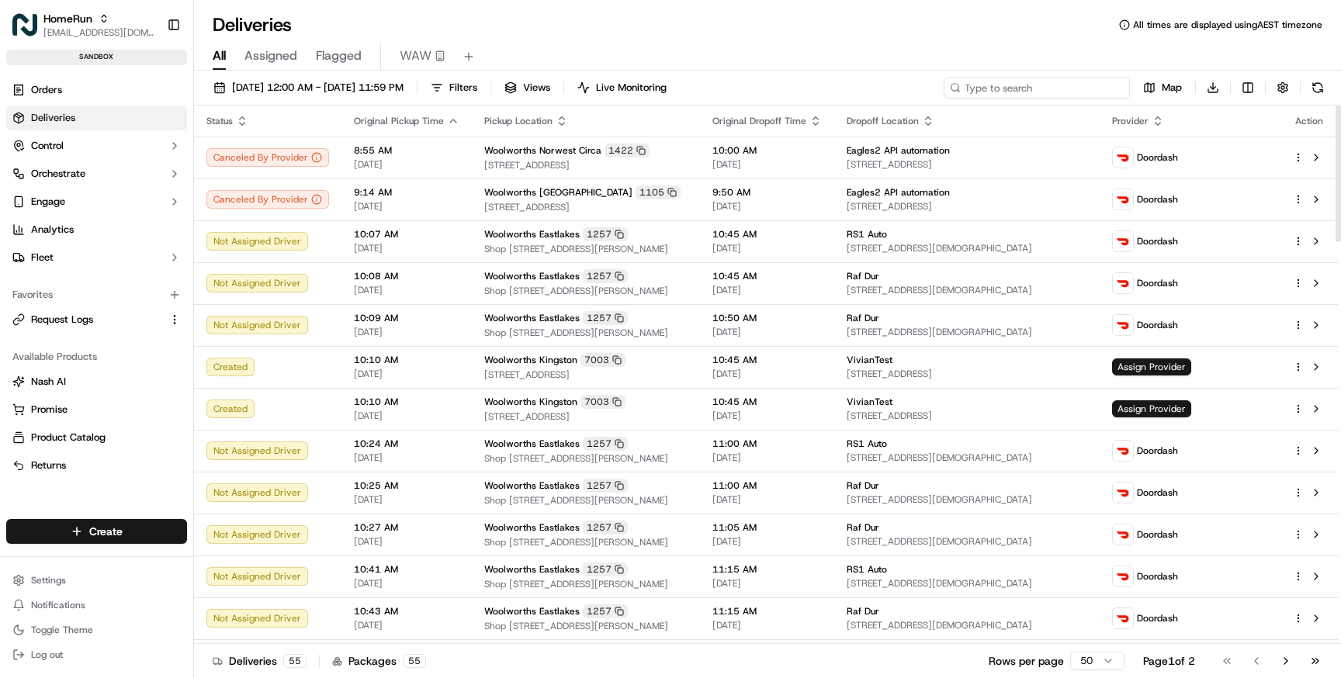
click at [1040, 88] on input at bounding box center [1036, 88] width 186 height 22
paste input "78232156"
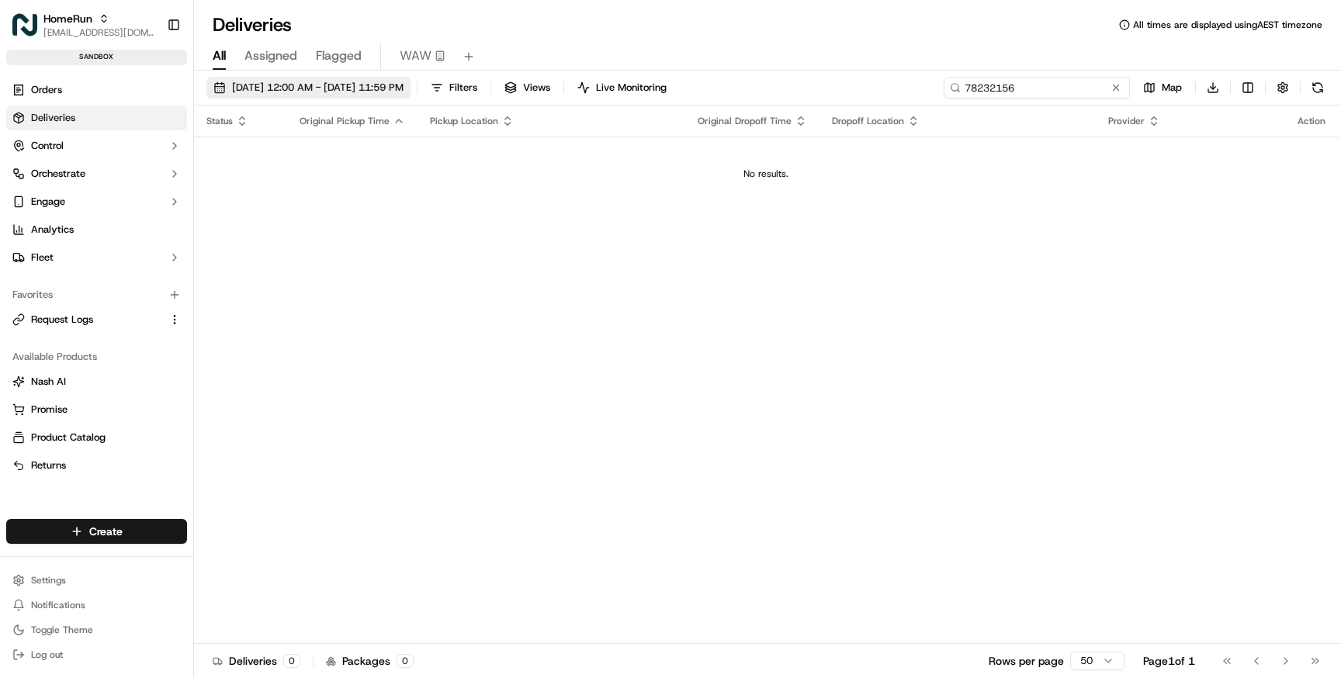
type input "78232156"
click at [341, 97] on button "[DATE] 12:00 AM - [DATE] 11:59 PM" at bounding box center [308, 88] width 204 height 22
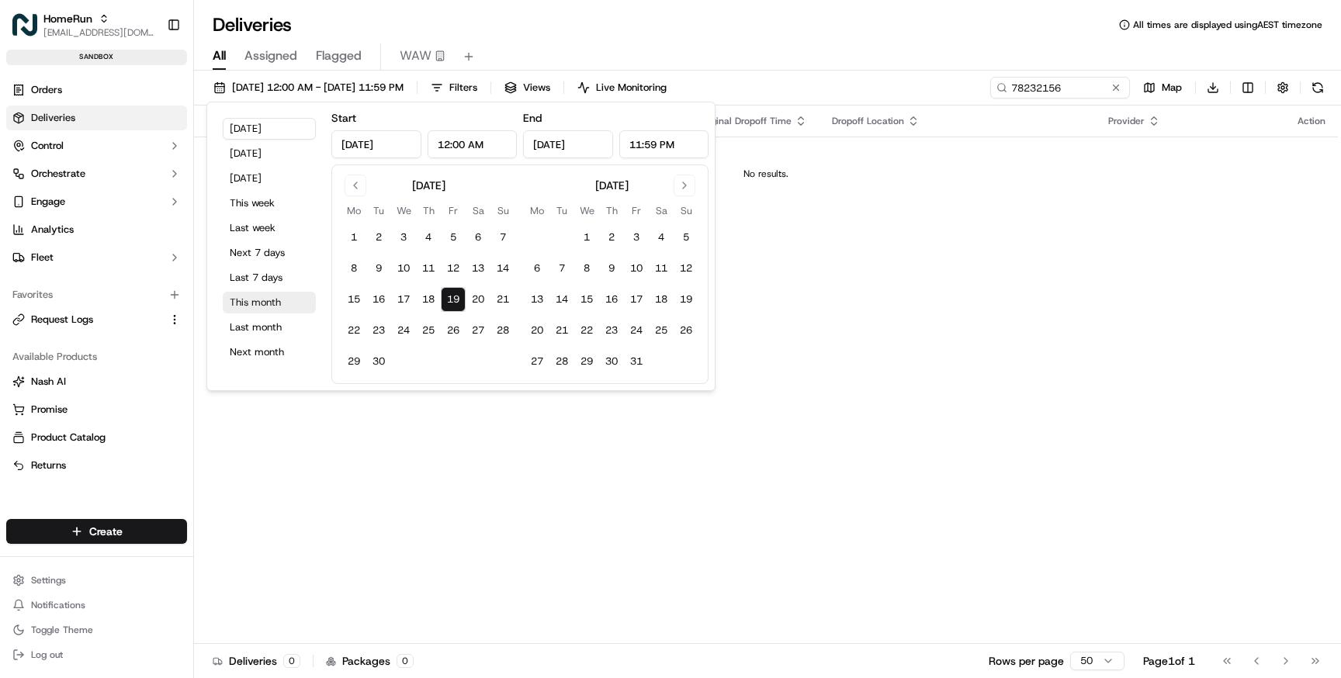
click at [264, 301] on button "This month" at bounding box center [269, 303] width 93 height 22
type input "[DATE]"
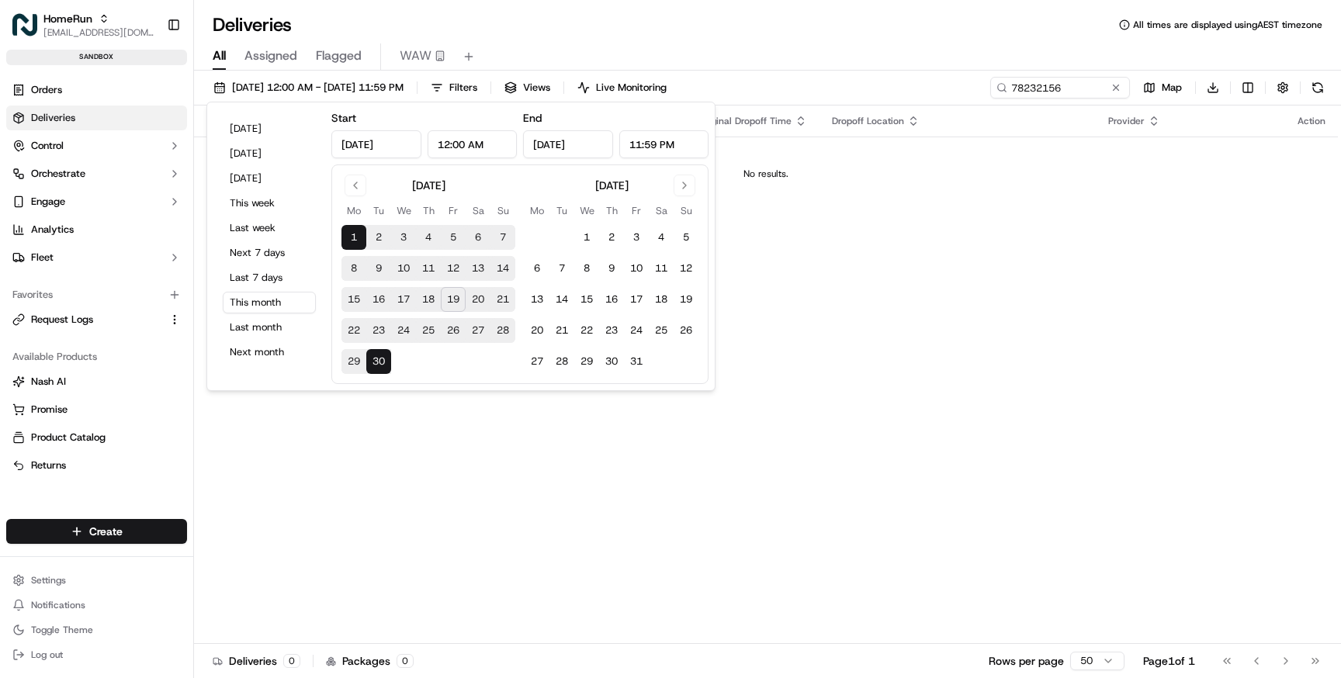
click at [824, 41] on div "All Assigned Flagged WAW" at bounding box center [767, 53] width 1147 height 33
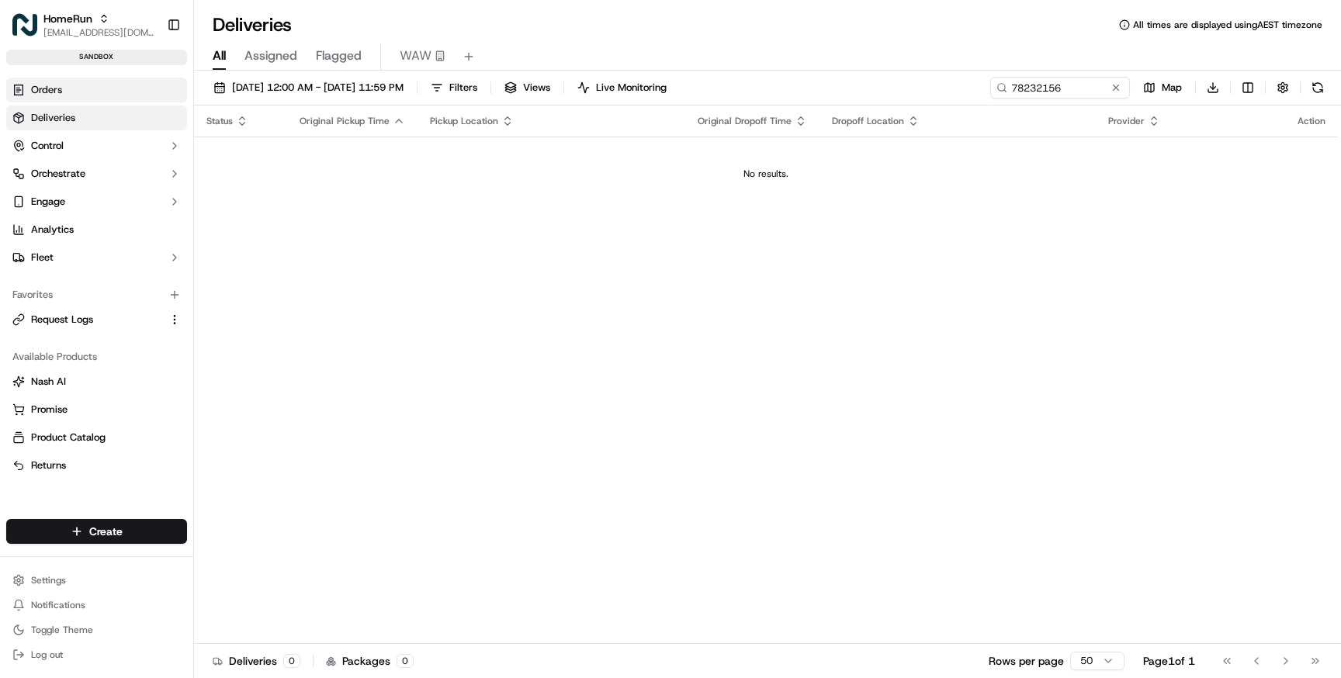
click at [106, 90] on link "Orders" at bounding box center [96, 90] width 181 height 25
